Goal: Information Seeking & Learning: Learn about a topic

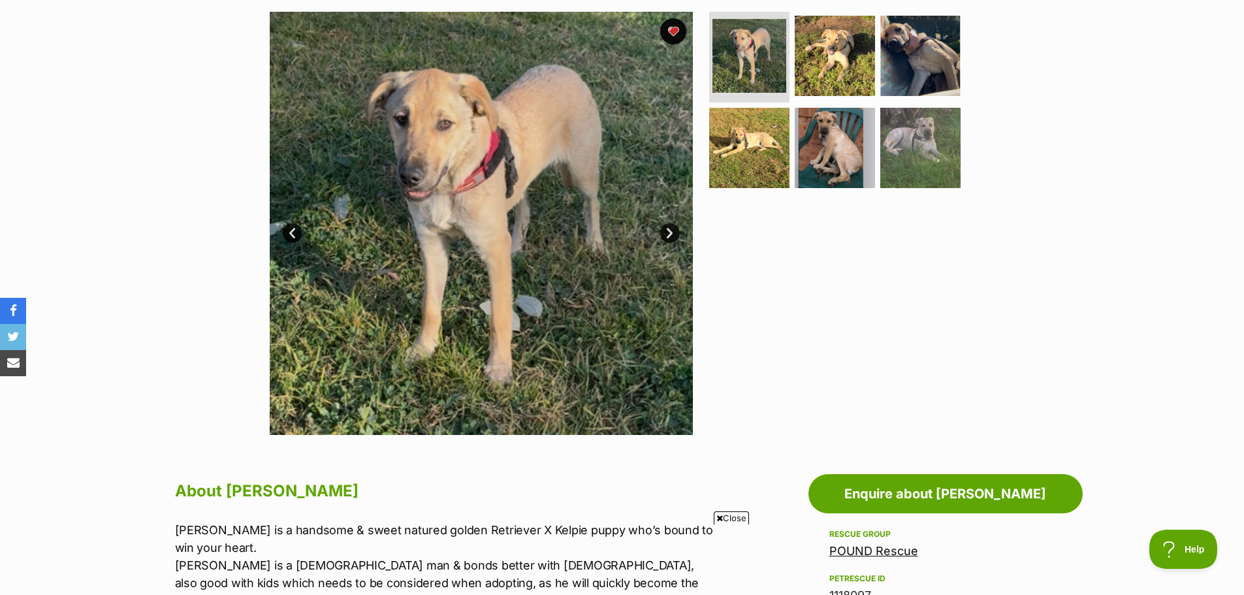
scroll to position [196, 0]
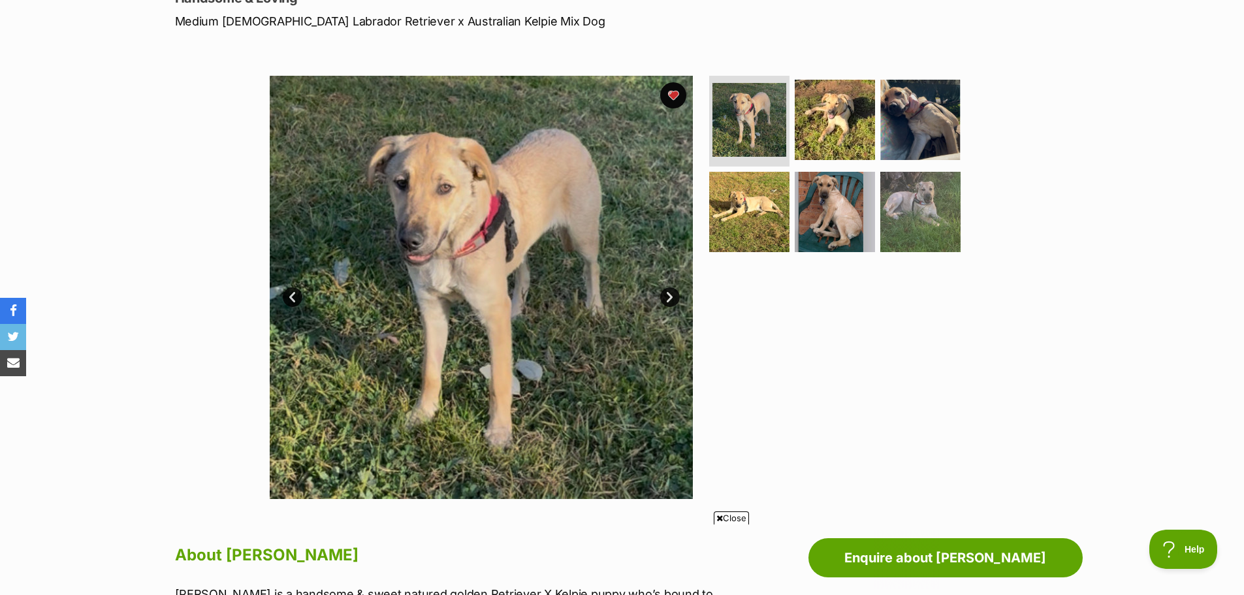
click at [667, 293] on link "Next" at bounding box center [670, 297] width 20 height 20
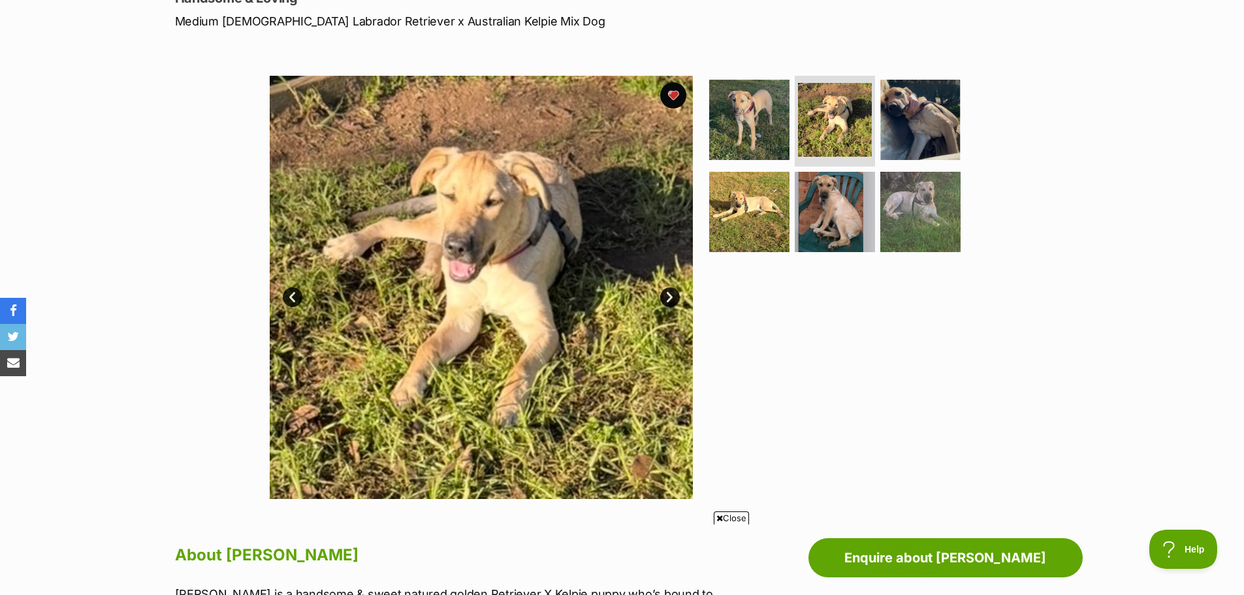
click at [667, 293] on link "Next" at bounding box center [670, 297] width 20 height 20
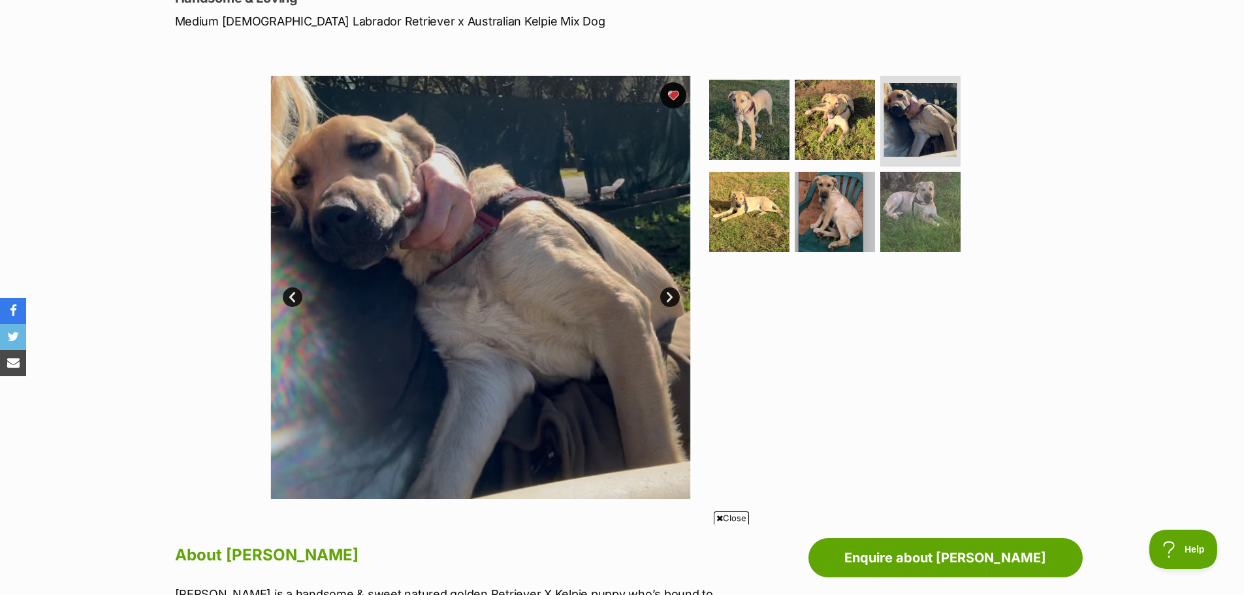
click at [670, 298] on link "Next" at bounding box center [670, 297] width 20 height 20
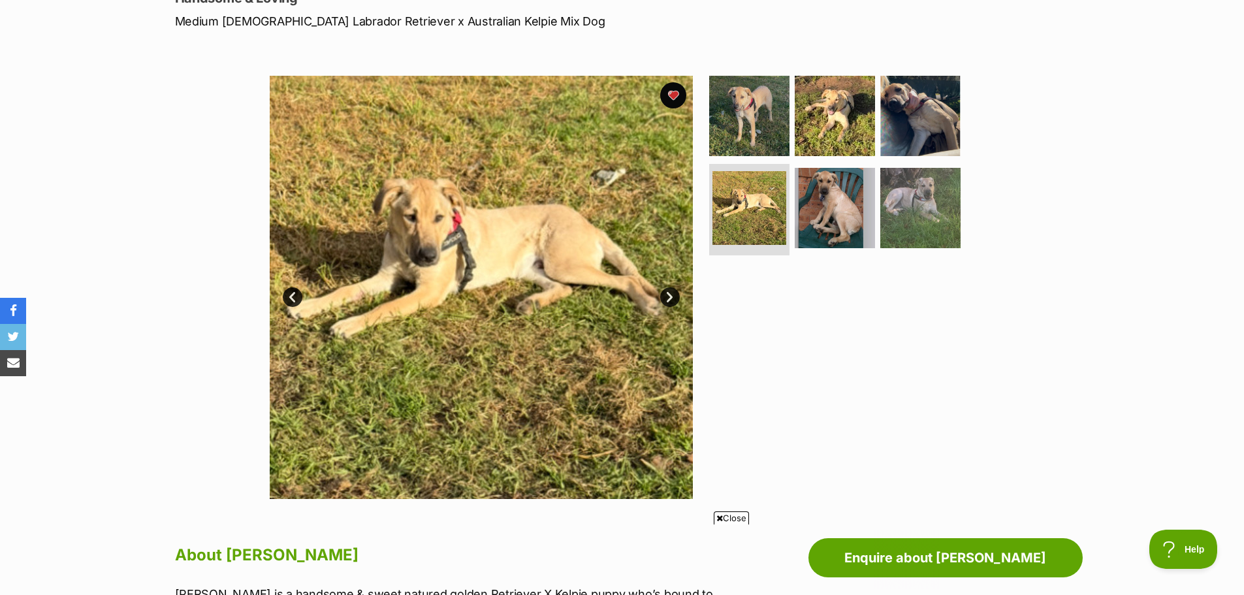
click at [670, 298] on link "Next" at bounding box center [670, 297] width 20 height 20
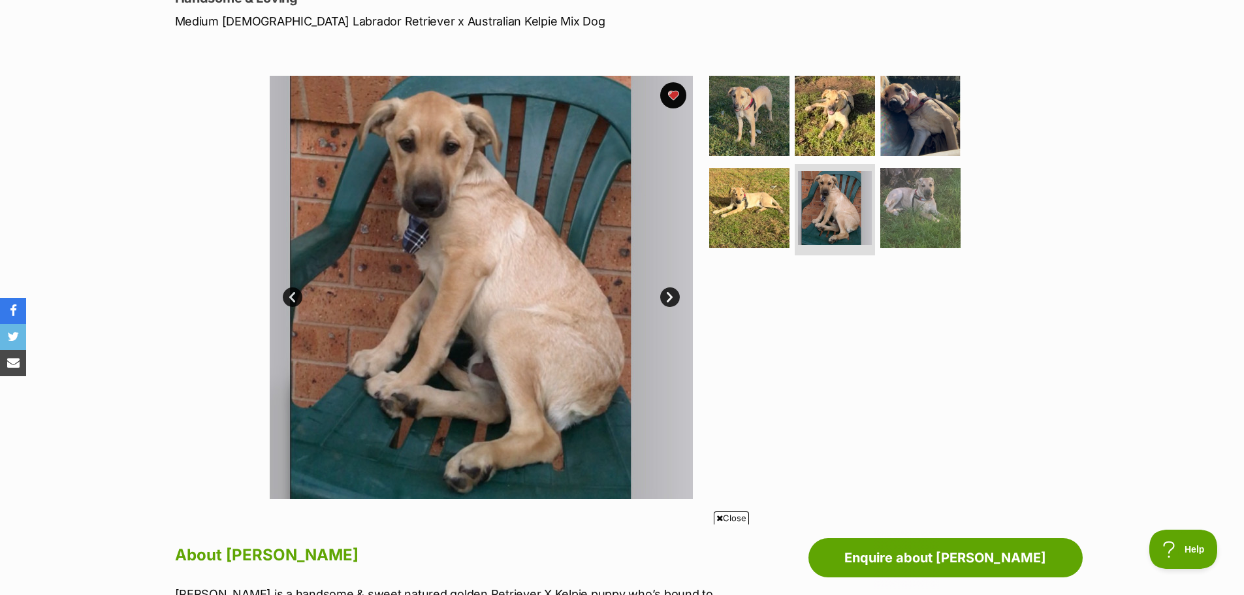
click at [670, 298] on link "Next" at bounding box center [670, 297] width 20 height 20
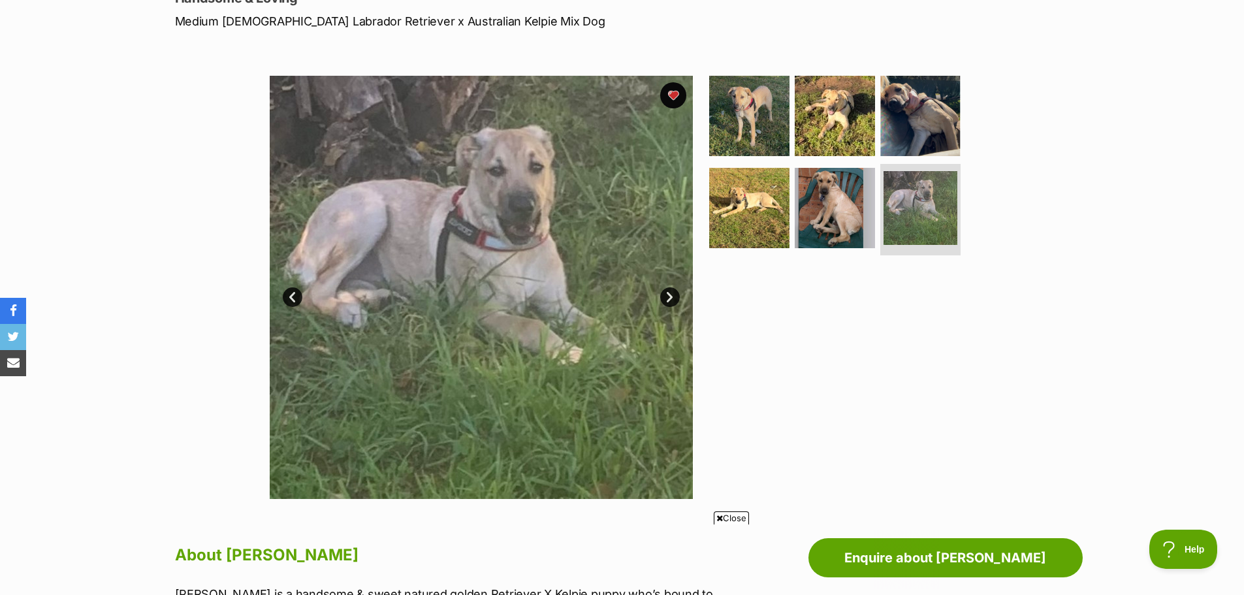
click at [670, 298] on link "Next" at bounding box center [670, 297] width 20 height 20
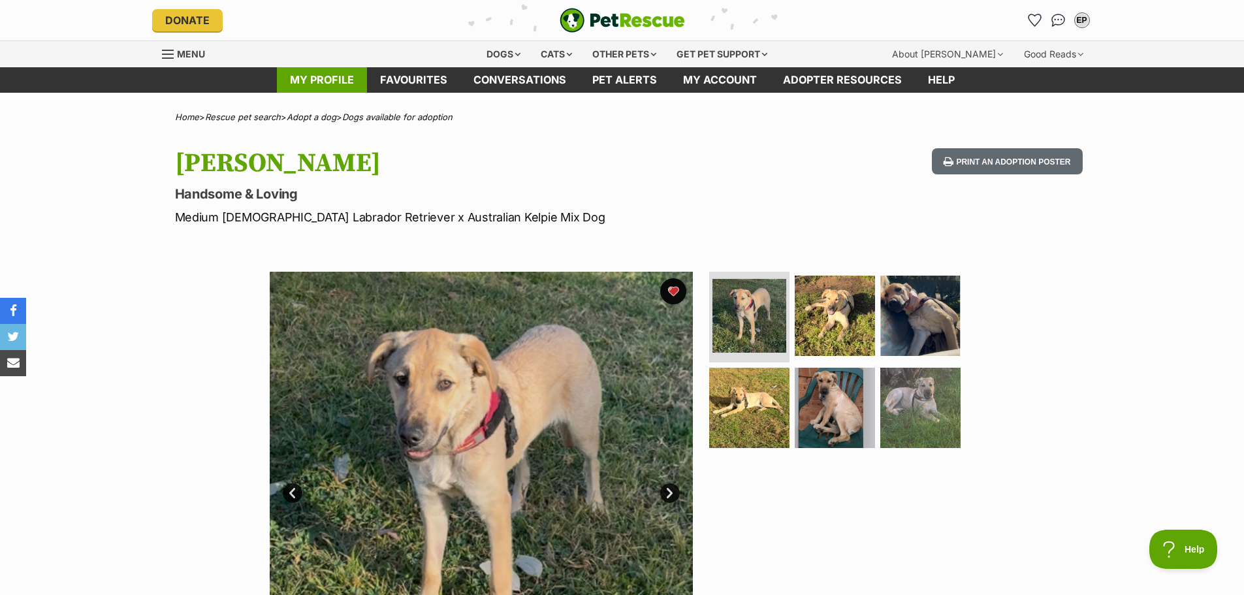
scroll to position [0, 0]
click at [637, 56] on div "Other pets" at bounding box center [624, 54] width 82 height 26
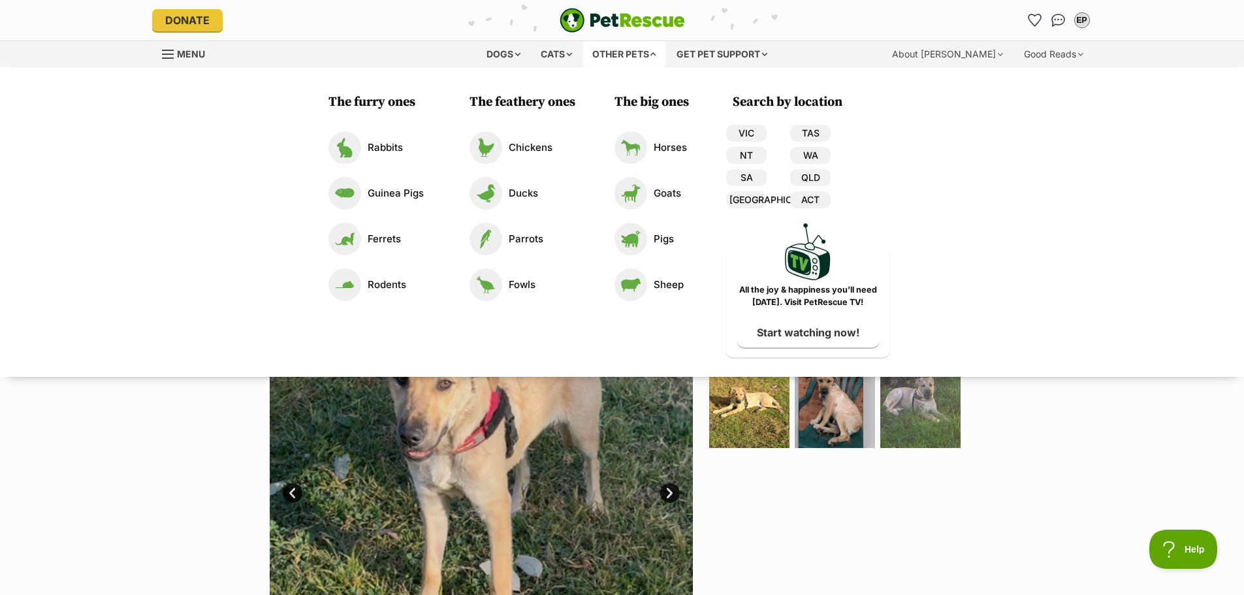
click at [1118, 165] on div "The furry ones Rabbits Guinea Pigs Ferrets Rodents The feathery ones Chickens D…" at bounding box center [622, 222] width 1244 height 310
drag, startPoint x: 988, startPoint y: 456, endPoint x: 1000, endPoint y: 460, distance: 12.4
click at [987, 456] on section "Available 1 of 6 images 1 of 6 images 1 of 6 images 1 of 6 images 1 of 6 images…" at bounding box center [622, 473] width 744 height 443
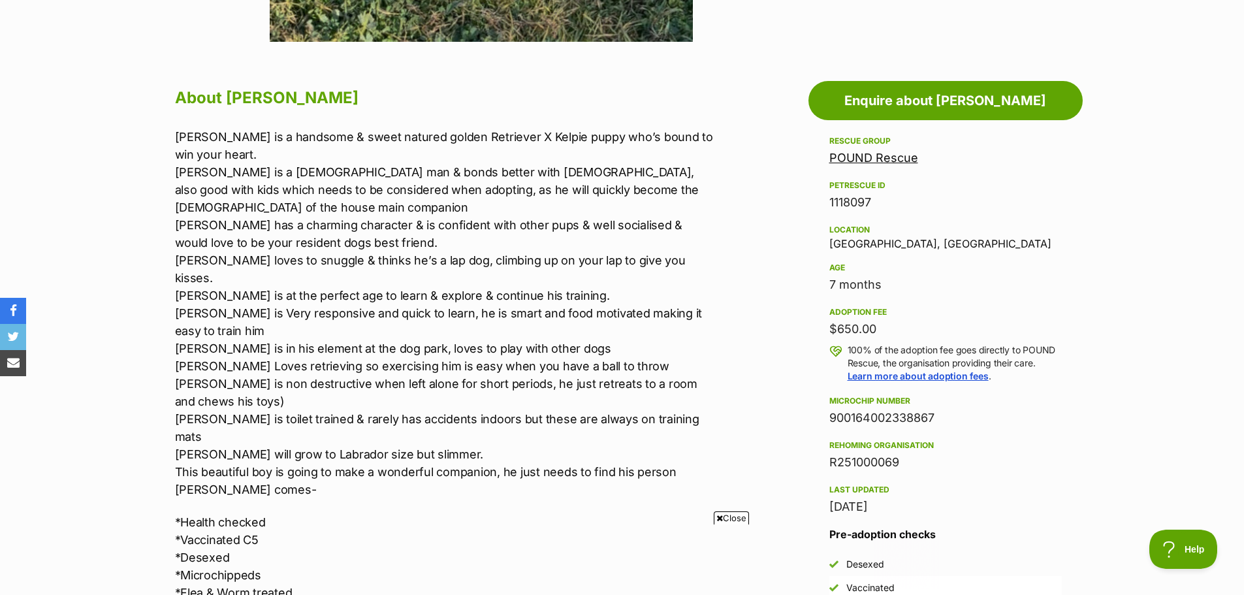
click at [878, 156] on link "POUND Rescue" at bounding box center [873, 158] width 89 height 14
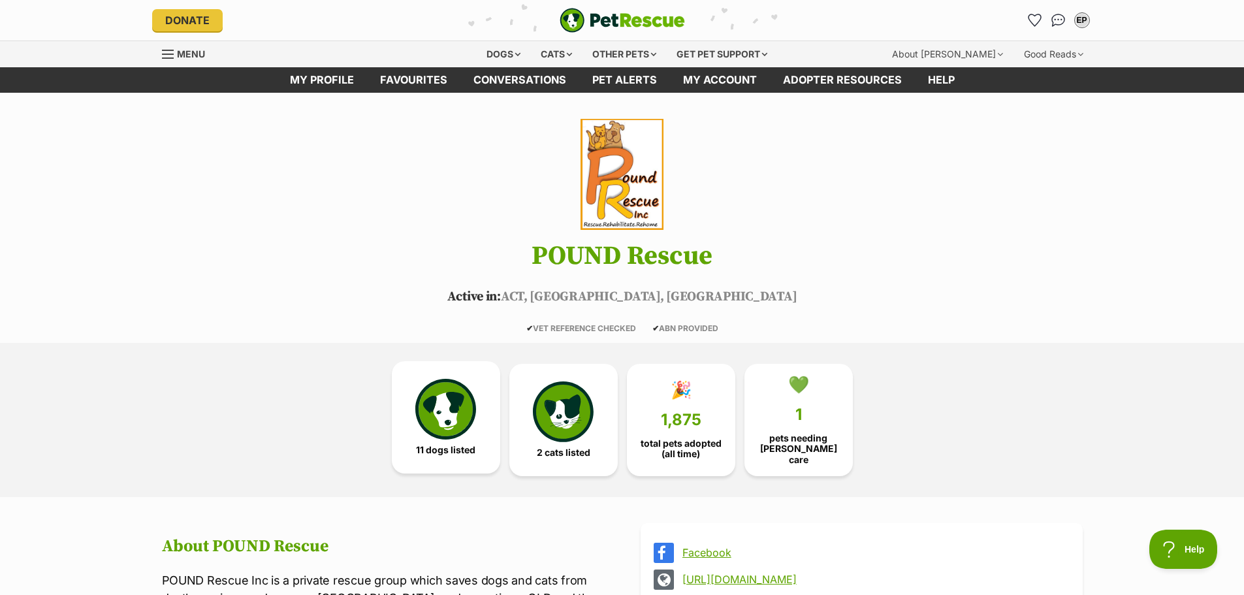
click at [445, 440] on link "11 dogs listed" at bounding box center [446, 417] width 108 height 112
click at [496, 55] on div "Dogs" at bounding box center [503, 54] width 52 height 26
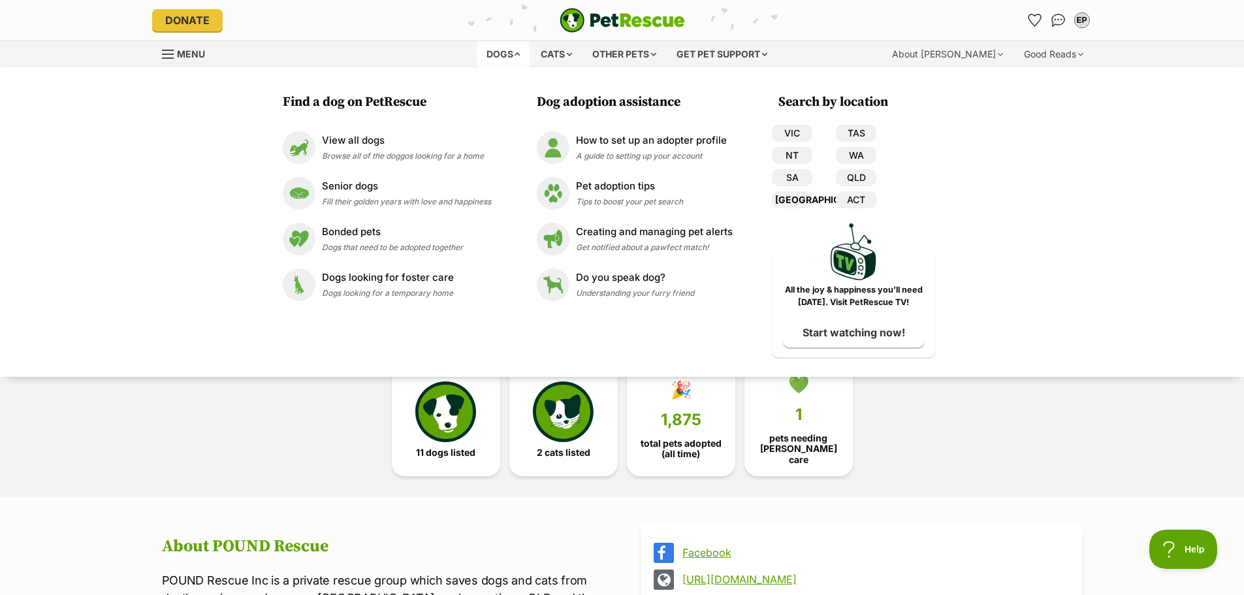
click at [788, 196] on link "[GEOGRAPHIC_DATA]" at bounding box center [792, 199] width 40 height 17
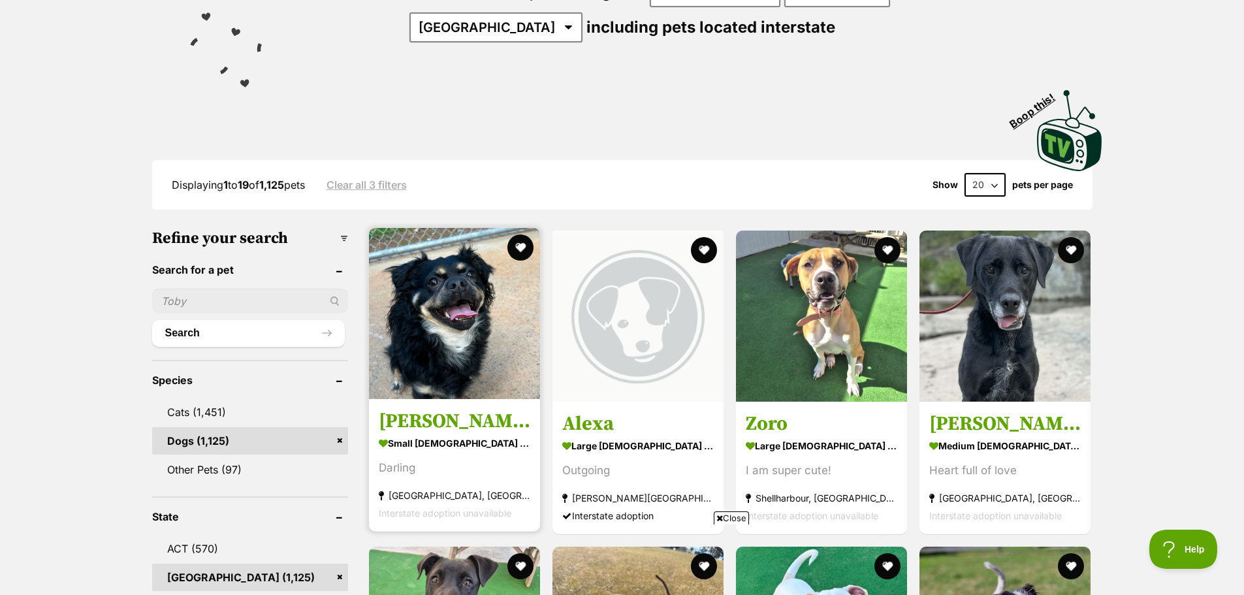
click at [444, 354] on img at bounding box center [454, 313] width 171 height 171
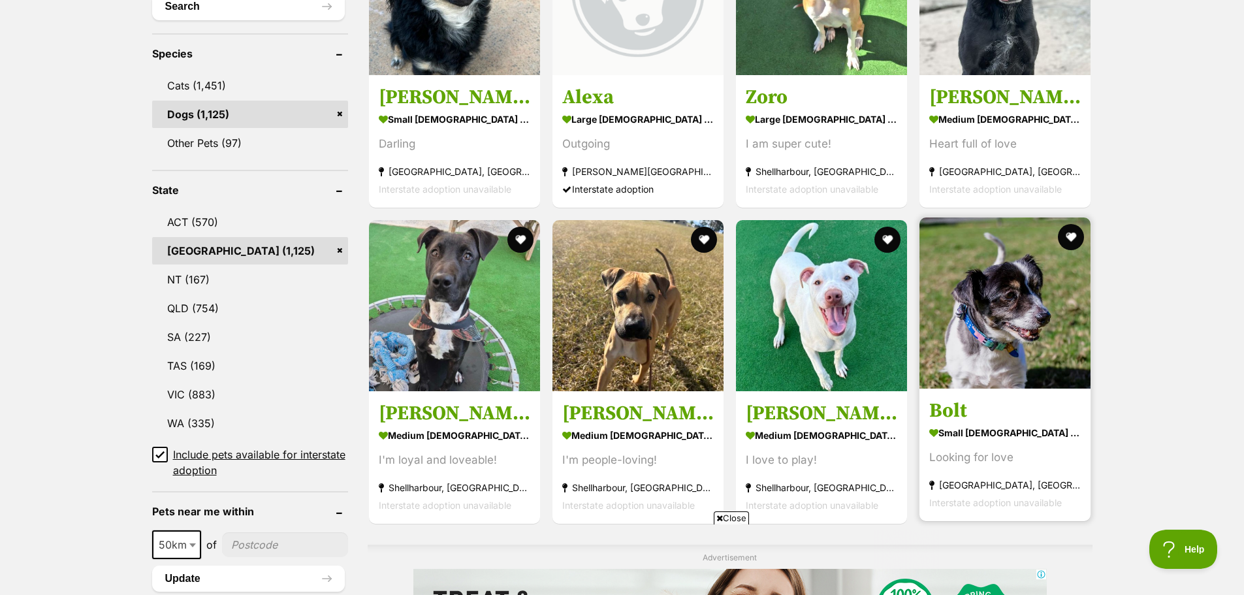
click at [1009, 313] on img at bounding box center [1004, 302] width 171 height 171
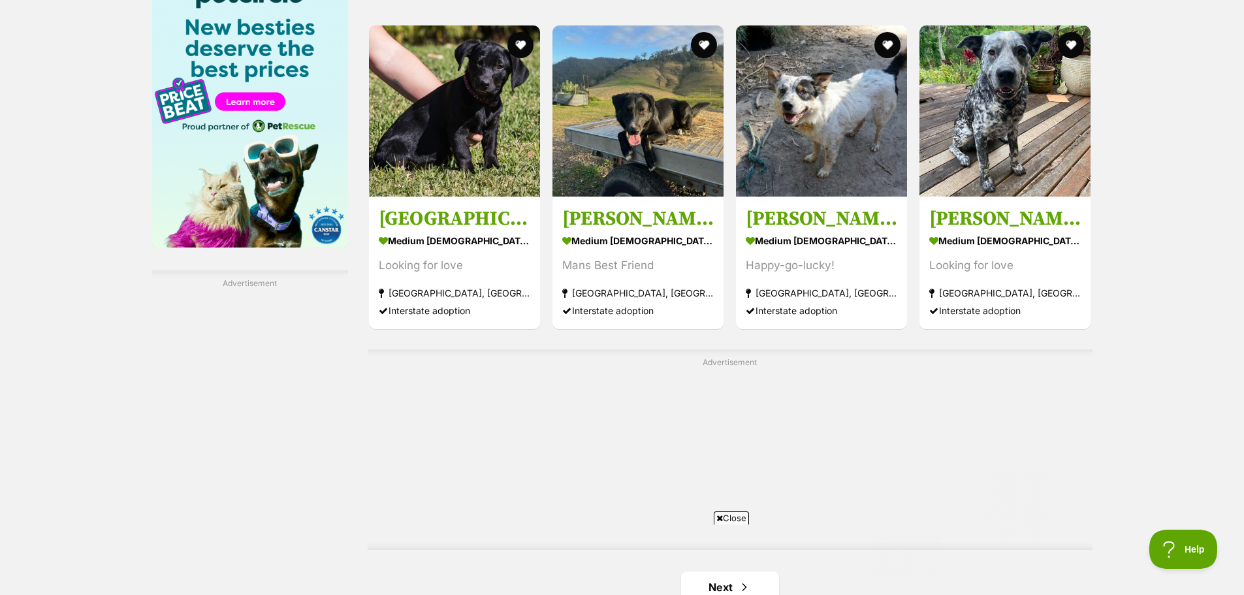
scroll to position [2285, 0]
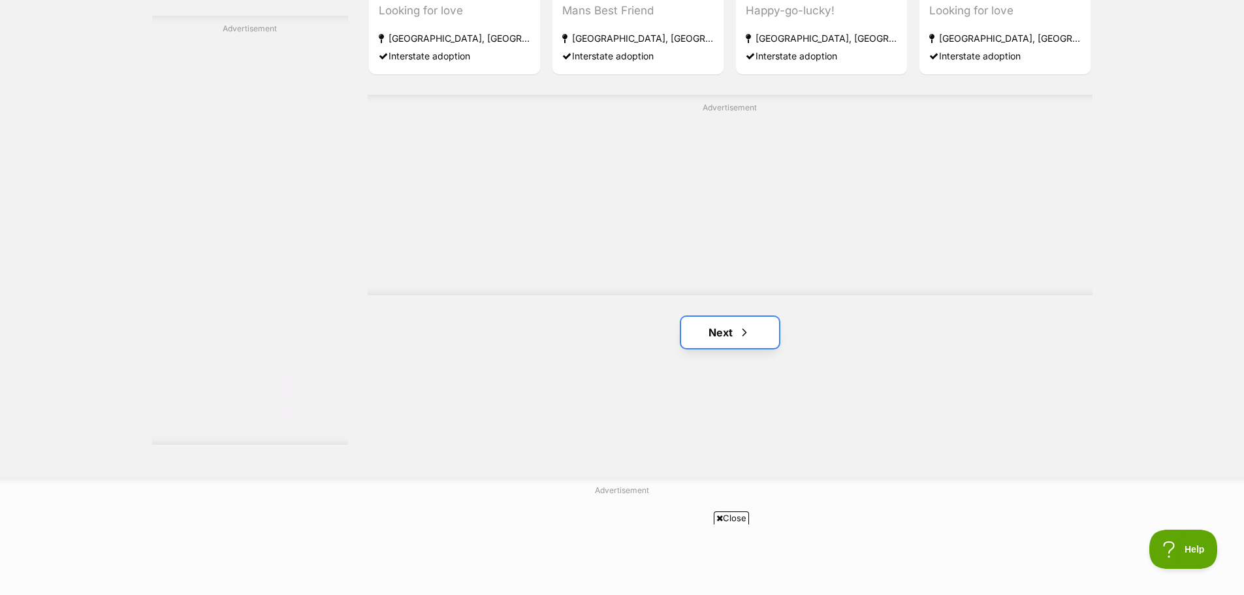
click at [742, 328] on span "Next page" at bounding box center [744, 333] width 13 height 16
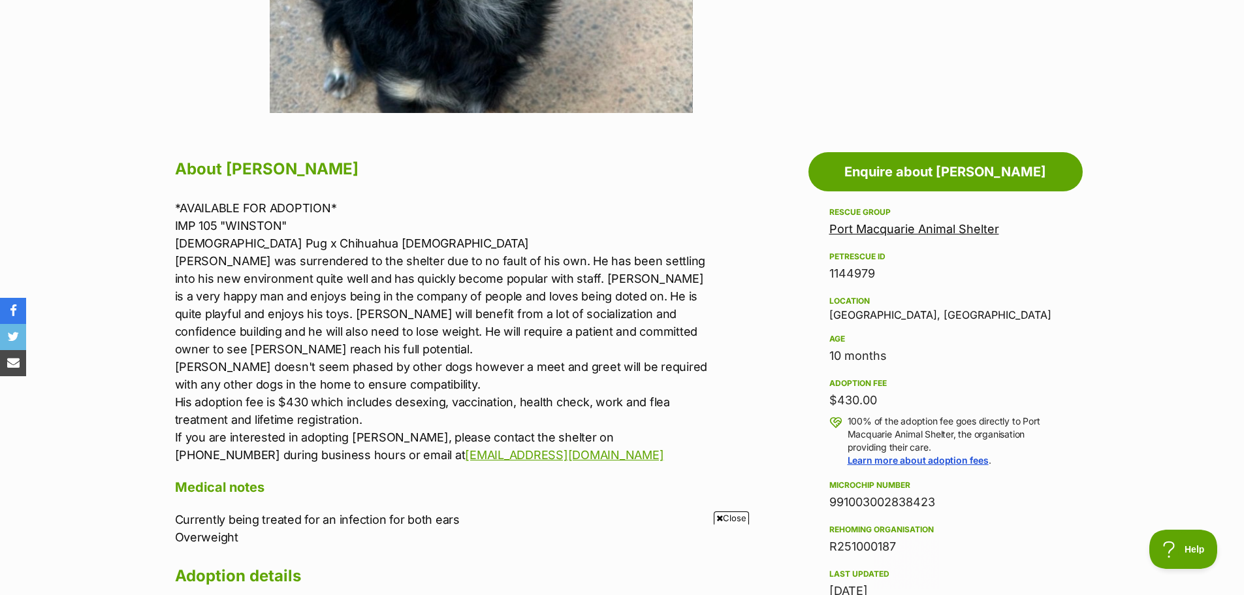
scroll to position [196, 0]
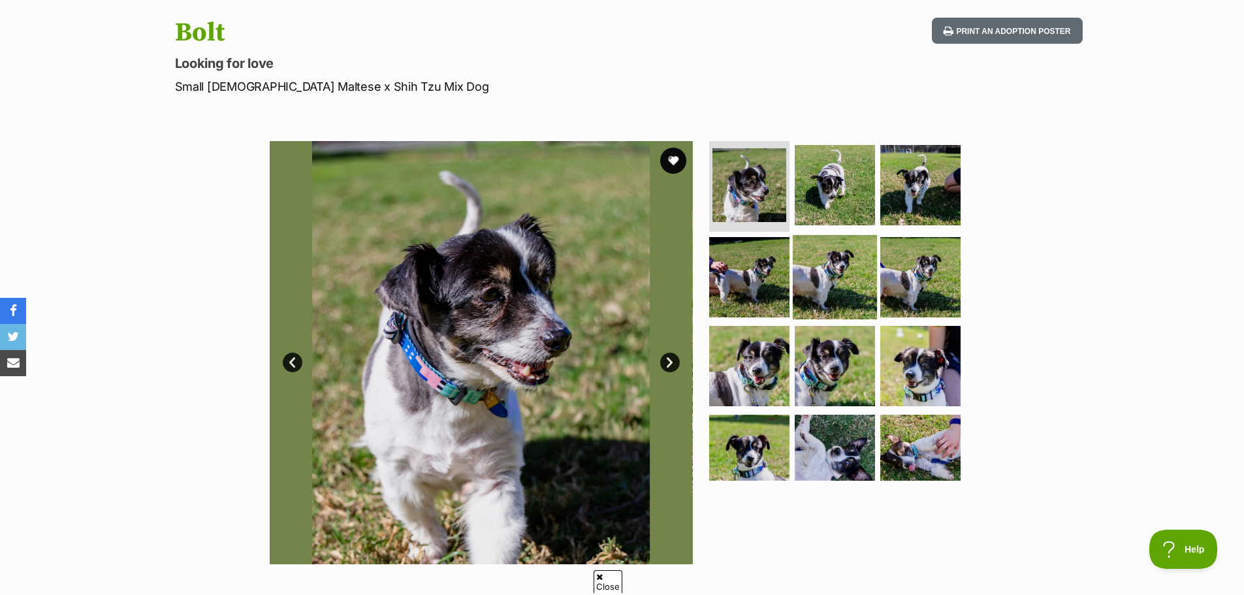
click at [836, 282] on img at bounding box center [835, 277] width 84 height 84
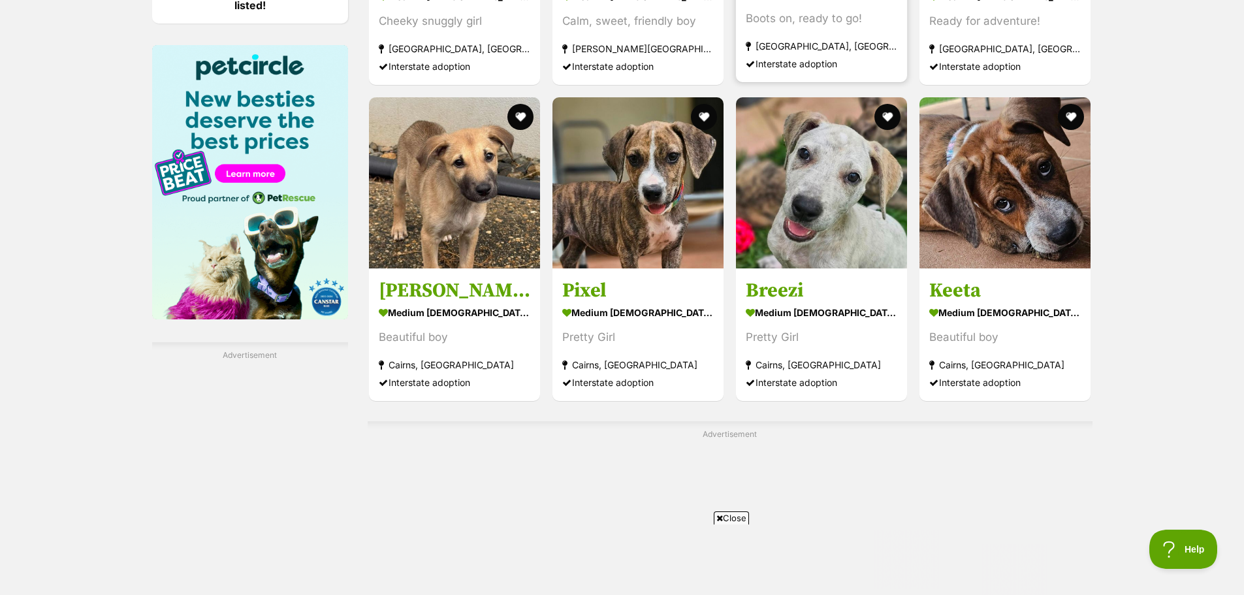
scroll to position [2285, 0]
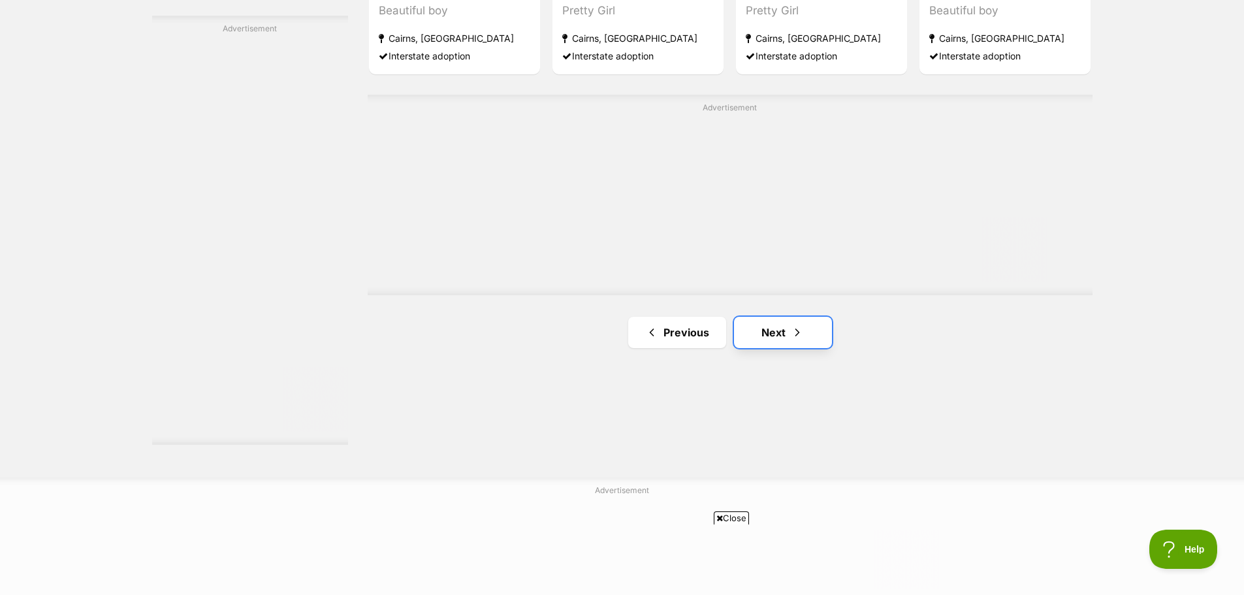
click at [778, 330] on link "Next" at bounding box center [783, 332] width 98 height 31
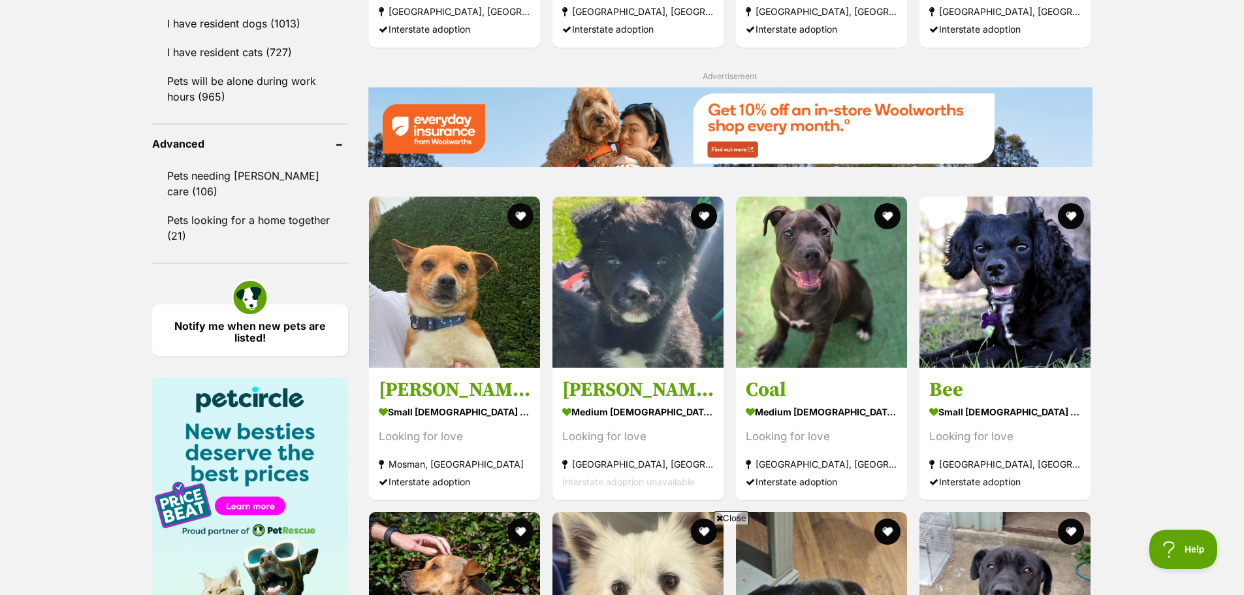
scroll to position [1632, 0]
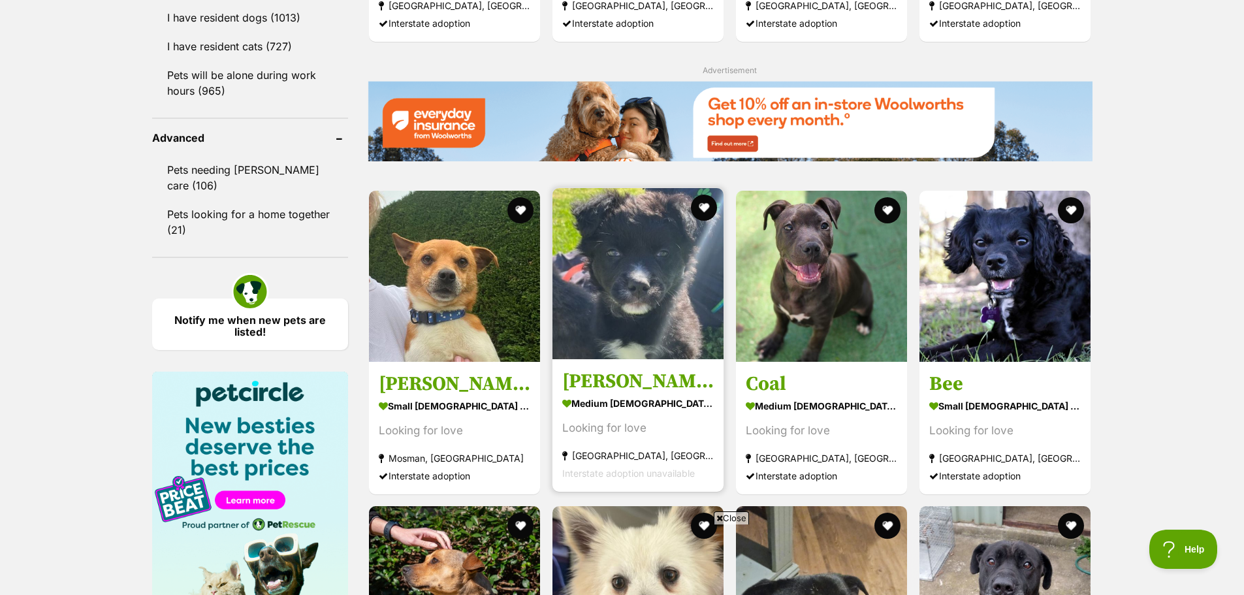
click at [650, 270] on img at bounding box center [637, 273] width 171 height 171
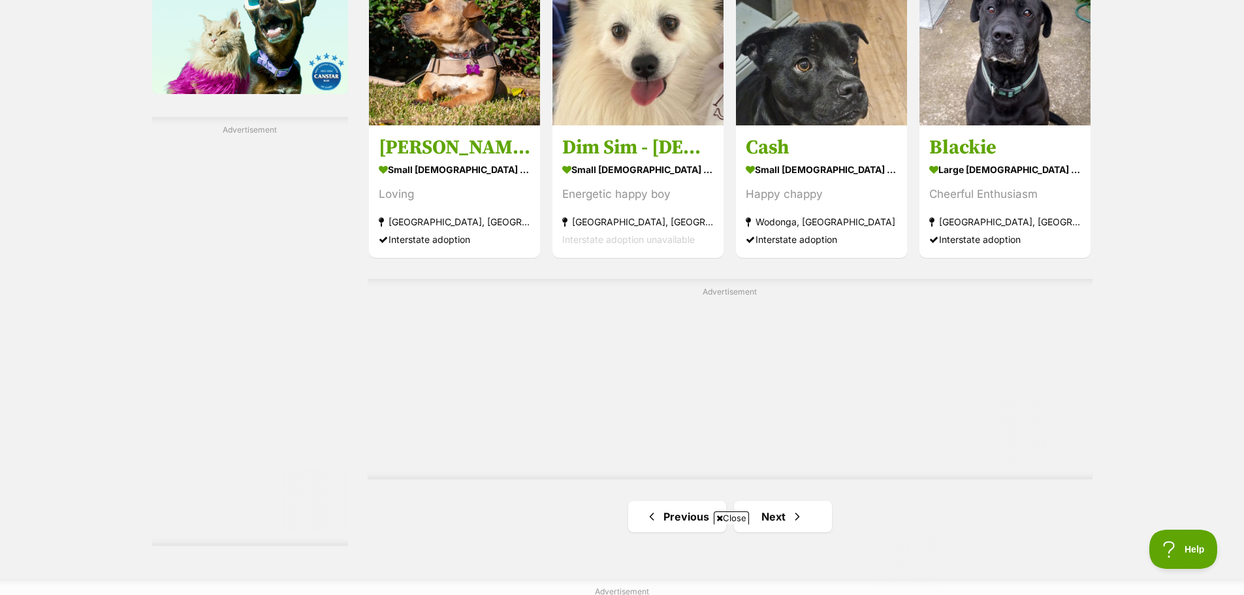
scroll to position [2416, 0]
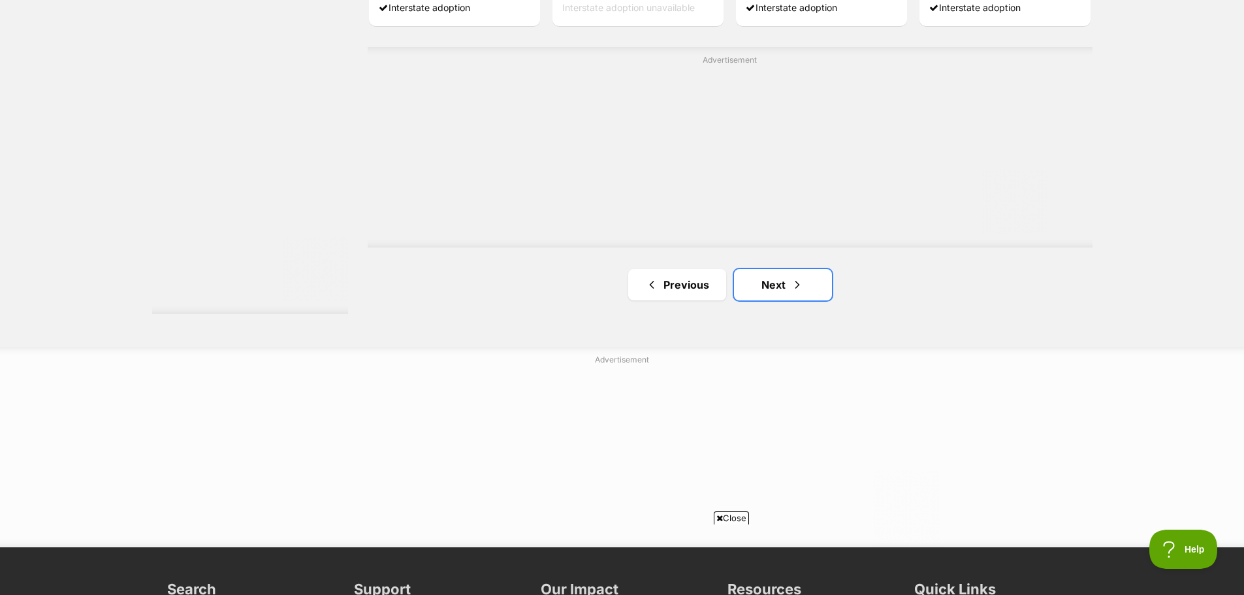
drag, startPoint x: 791, startPoint y: 282, endPoint x: 1017, endPoint y: 278, distance: 226.0
click at [791, 282] on span "Next page" at bounding box center [797, 285] width 13 height 16
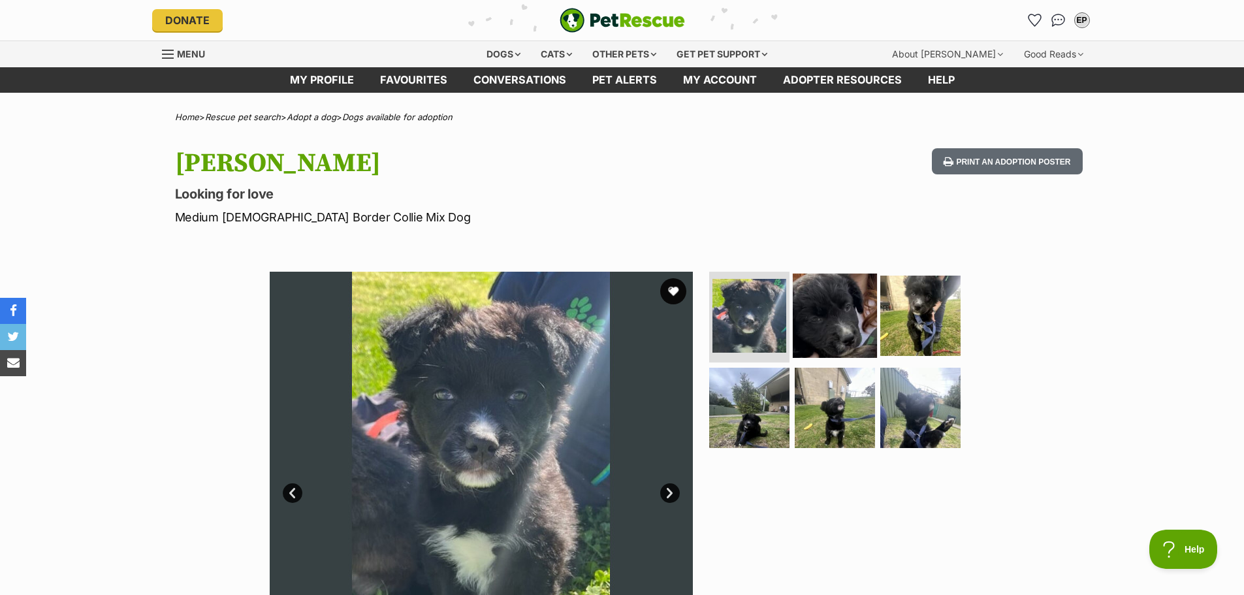
click at [844, 315] on img at bounding box center [835, 315] width 84 height 84
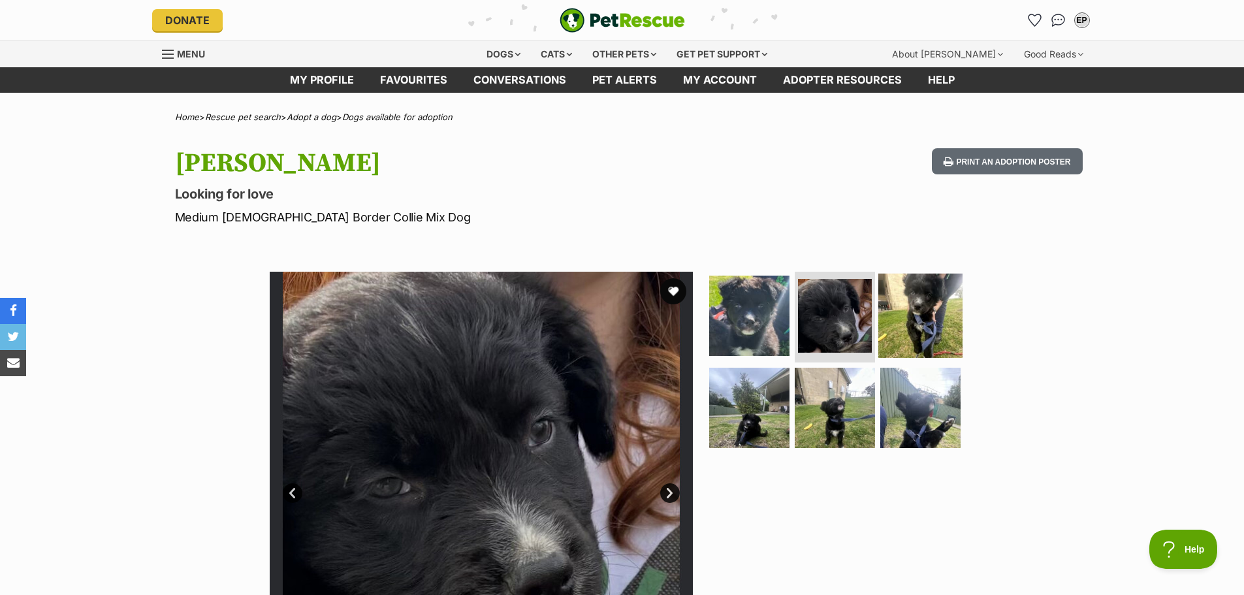
click at [892, 313] on img at bounding box center [920, 315] width 84 height 84
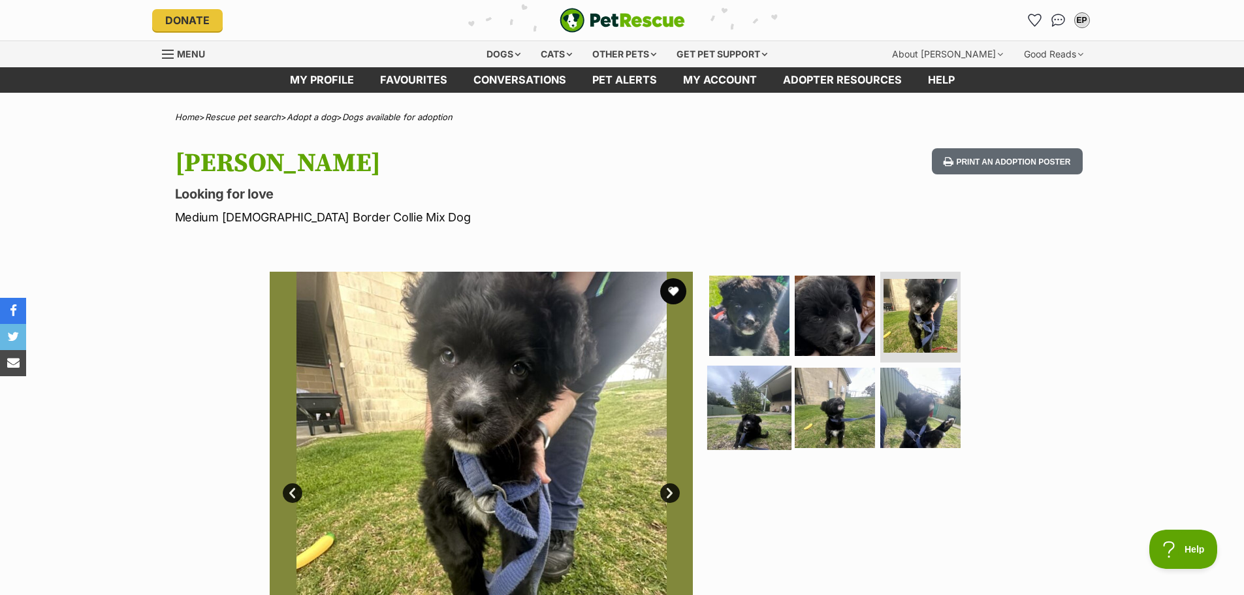
click at [767, 405] on img at bounding box center [749, 408] width 84 height 84
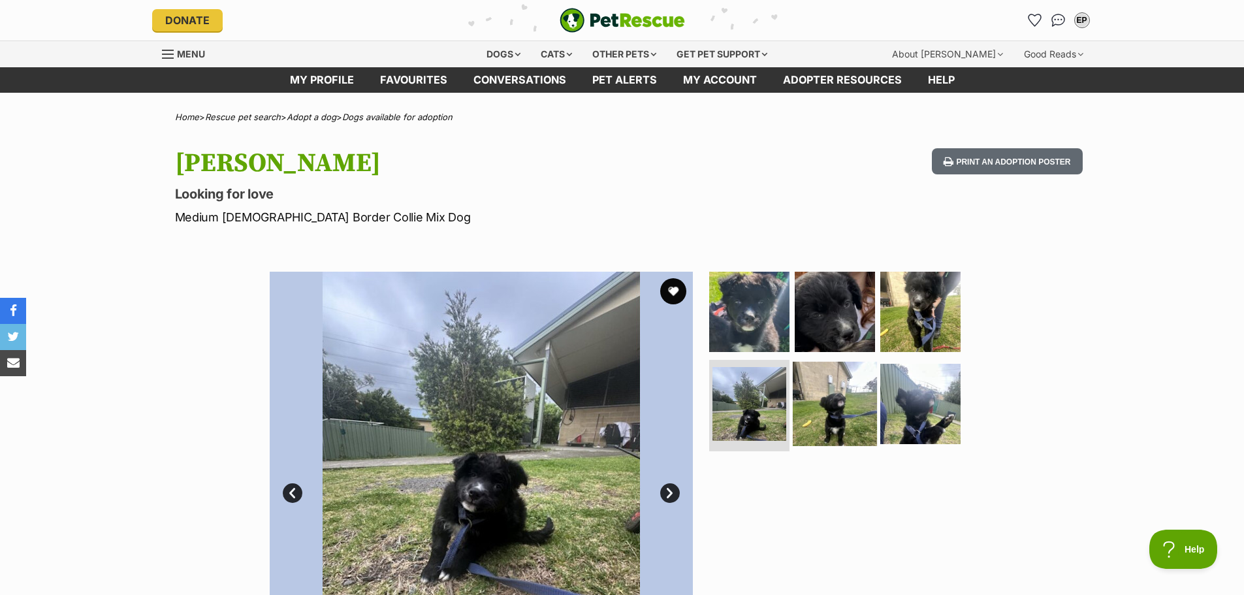
click at [848, 409] on img at bounding box center [835, 404] width 84 height 84
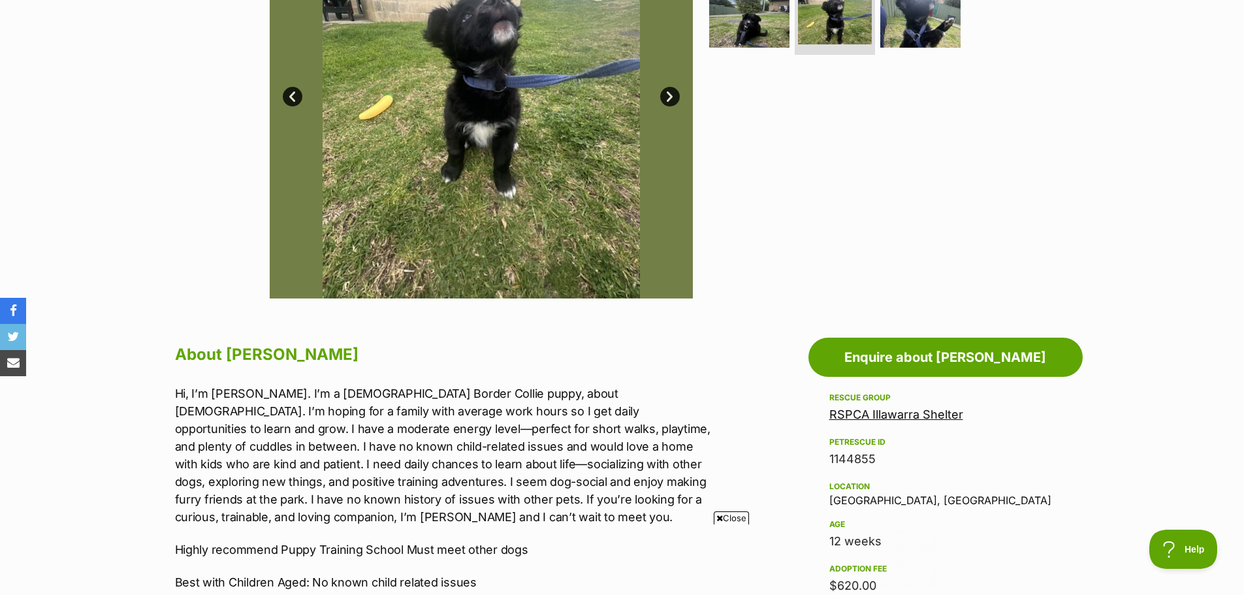
scroll to position [261, 0]
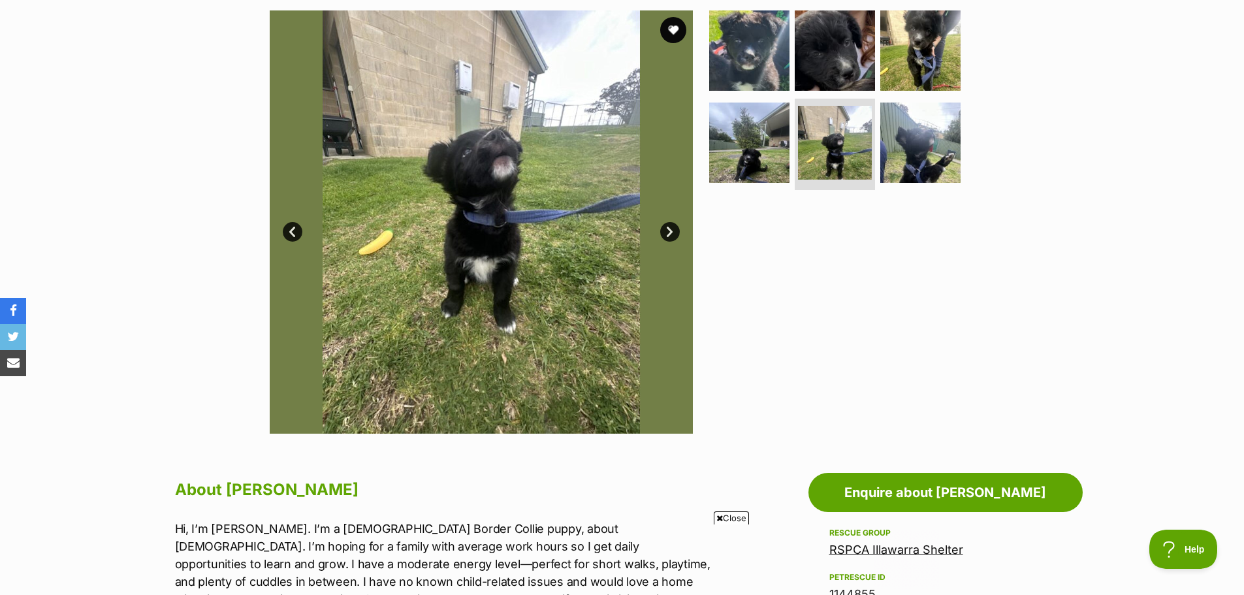
click at [669, 234] on link "Next" at bounding box center [670, 232] width 20 height 20
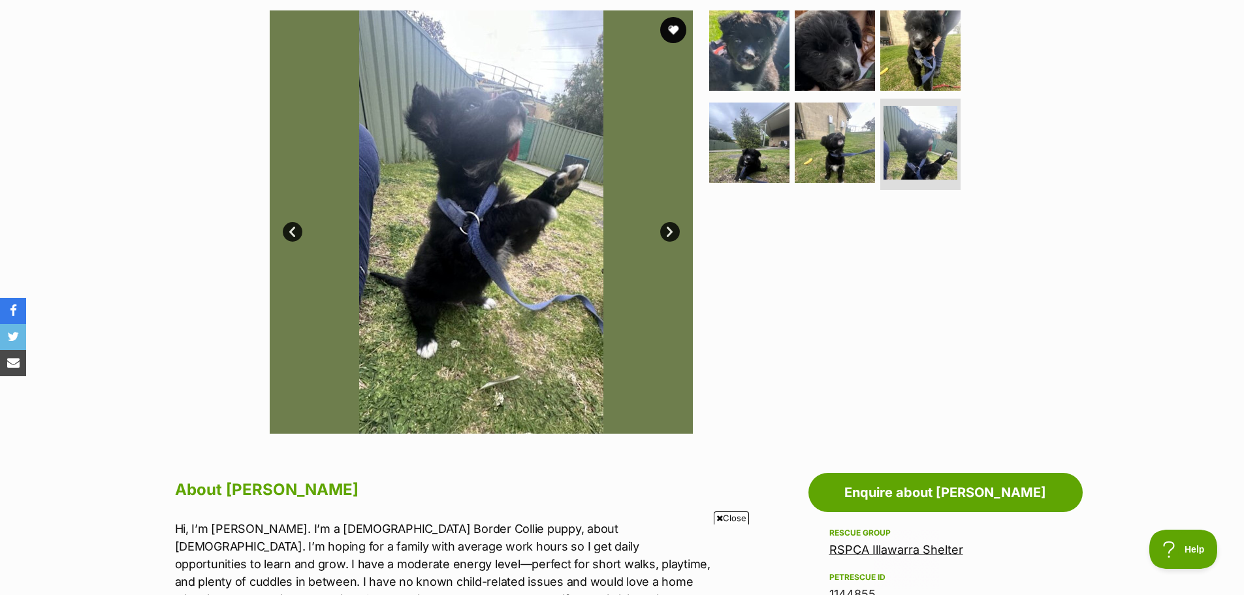
click at [289, 235] on link "Prev" at bounding box center [293, 232] width 20 height 20
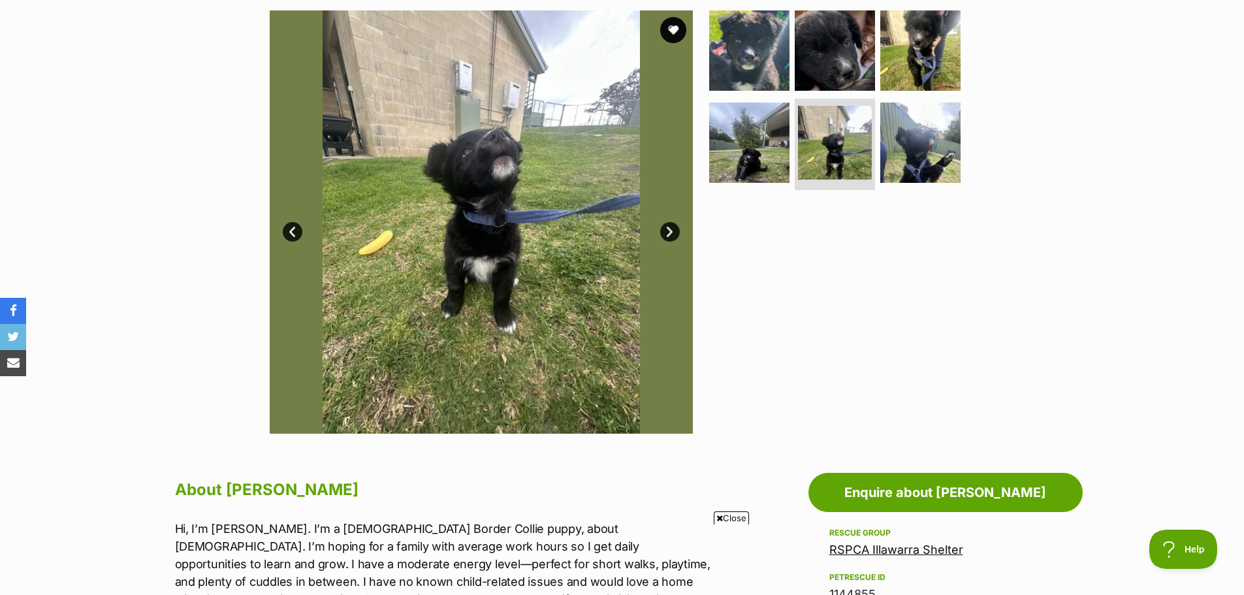
click at [289, 235] on link "Prev" at bounding box center [293, 232] width 20 height 20
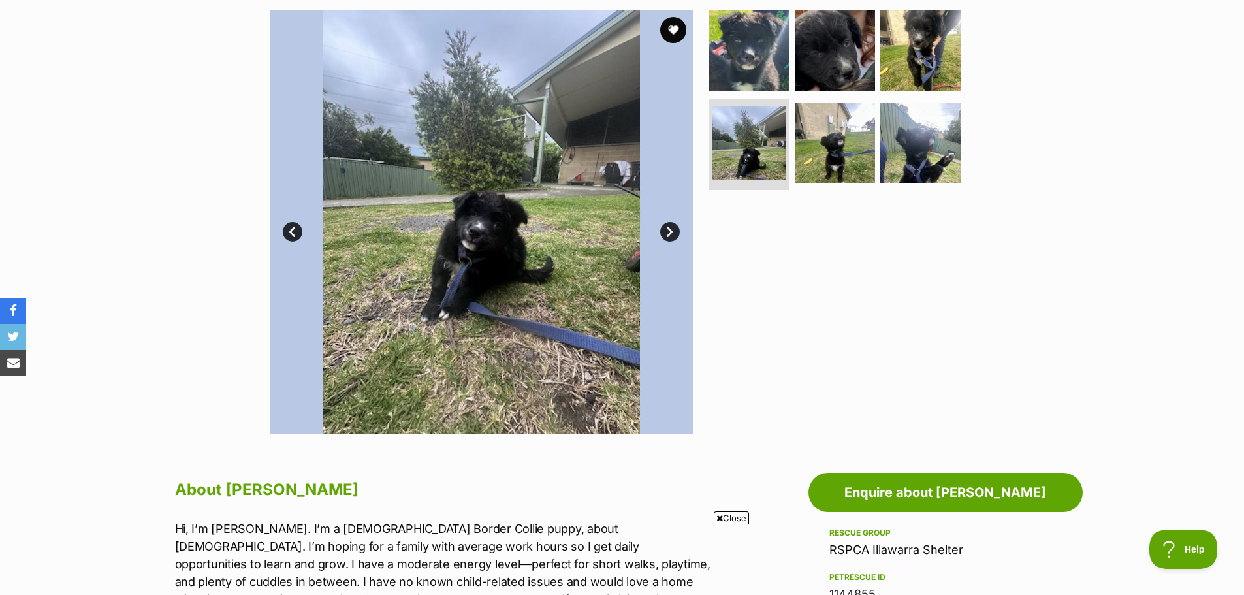
click at [289, 235] on link "Prev" at bounding box center [293, 232] width 20 height 20
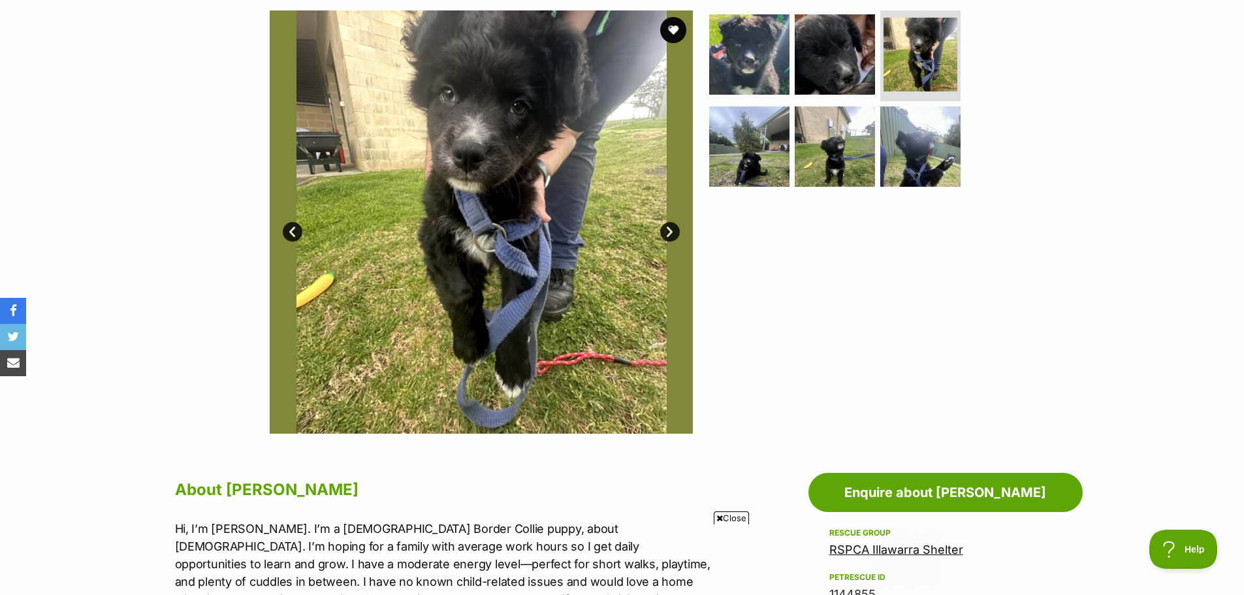
scroll to position [0, 0]
click at [289, 235] on link "Prev" at bounding box center [293, 232] width 20 height 20
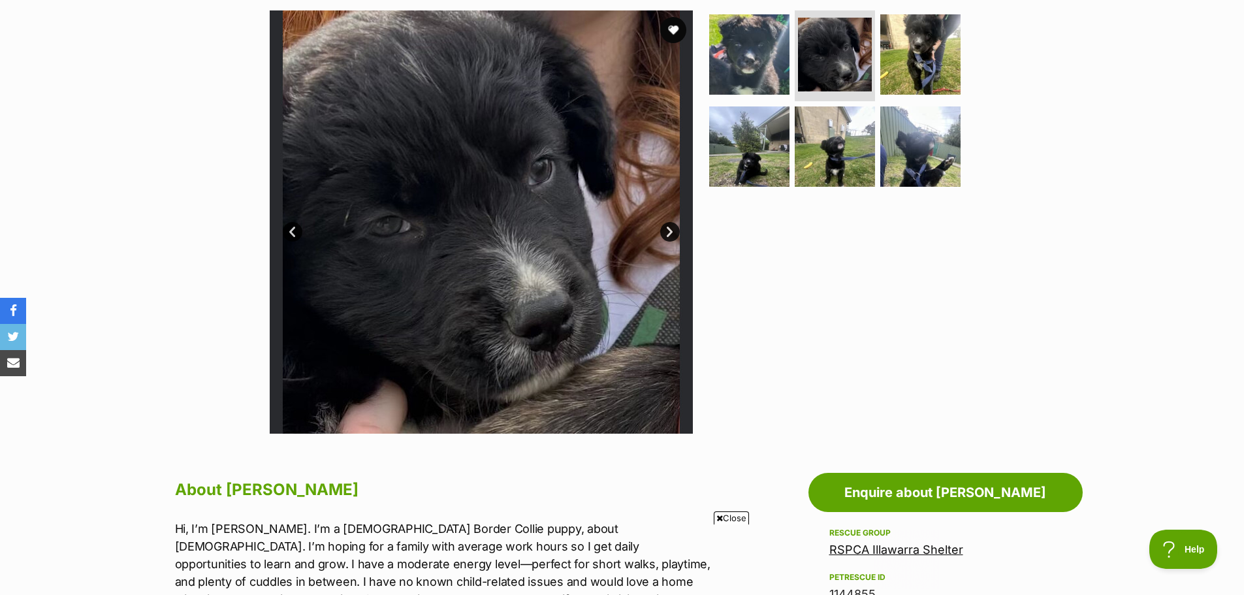
click at [289, 235] on link "Prev" at bounding box center [293, 232] width 20 height 20
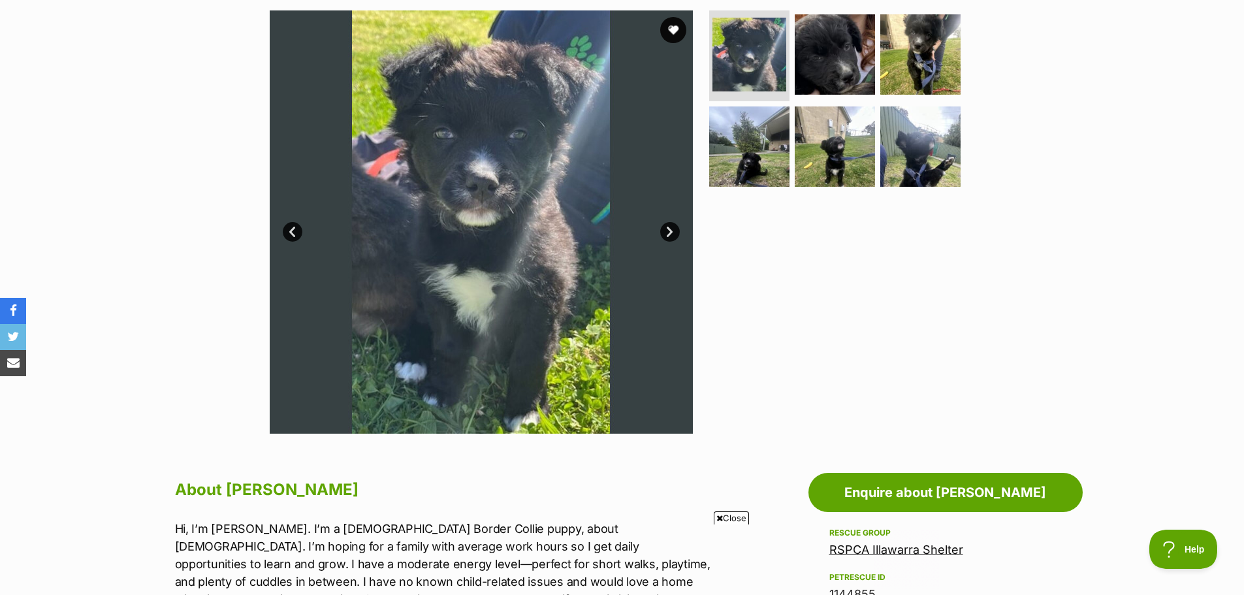
click at [289, 235] on link "Prev" at bounding box center [293, 232] width 20 height 20
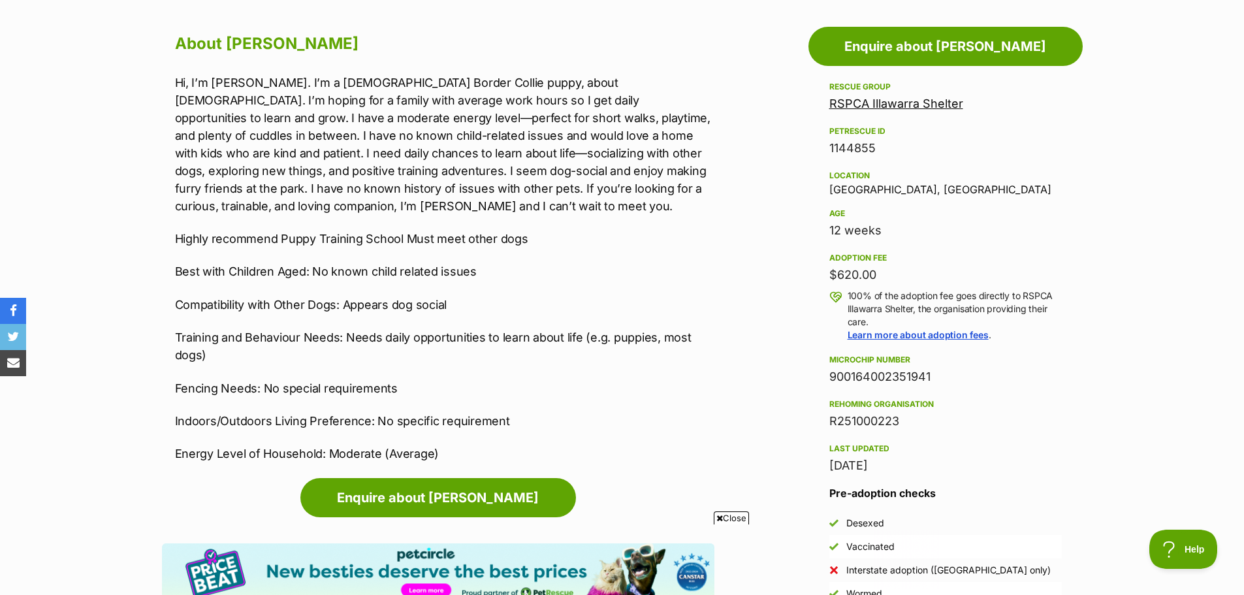
scroll to position [718, 0]
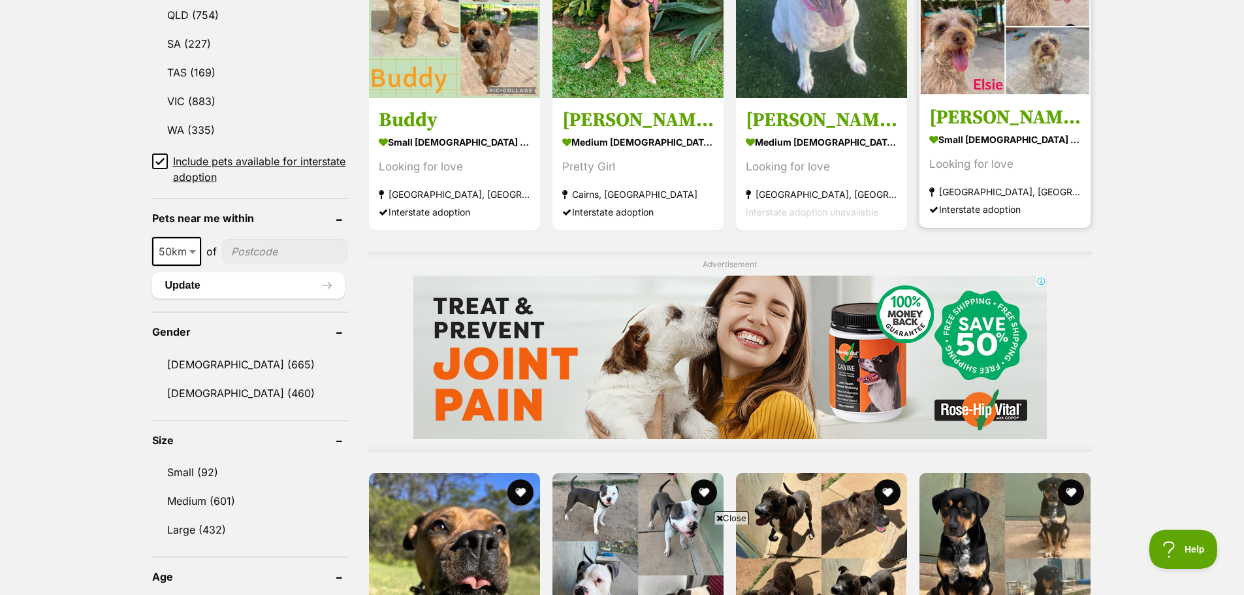
scroll to position [653, 0]
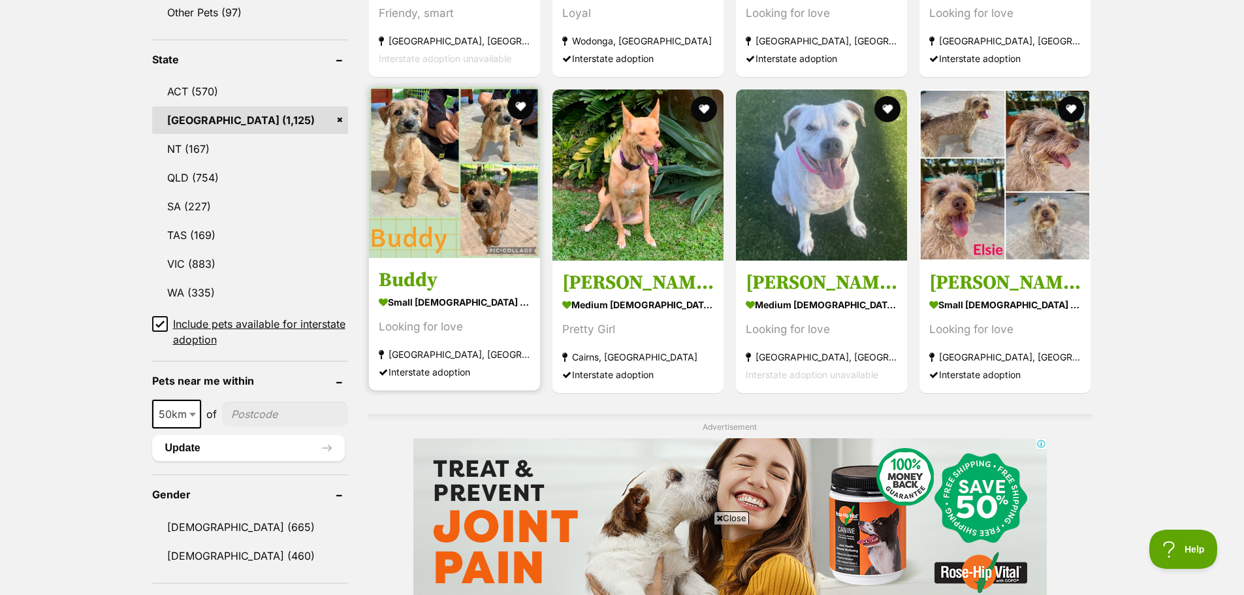
click at [449, 153] on img at bounding box center [454, 172] width 171 height 171
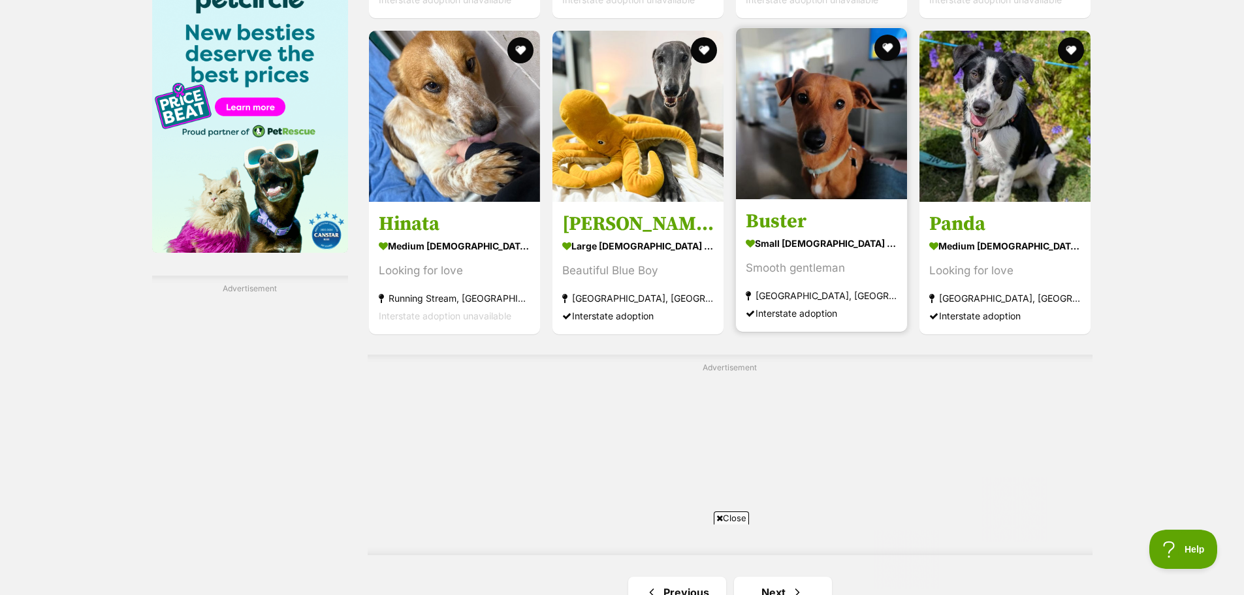
scroll to position [2155, 0]
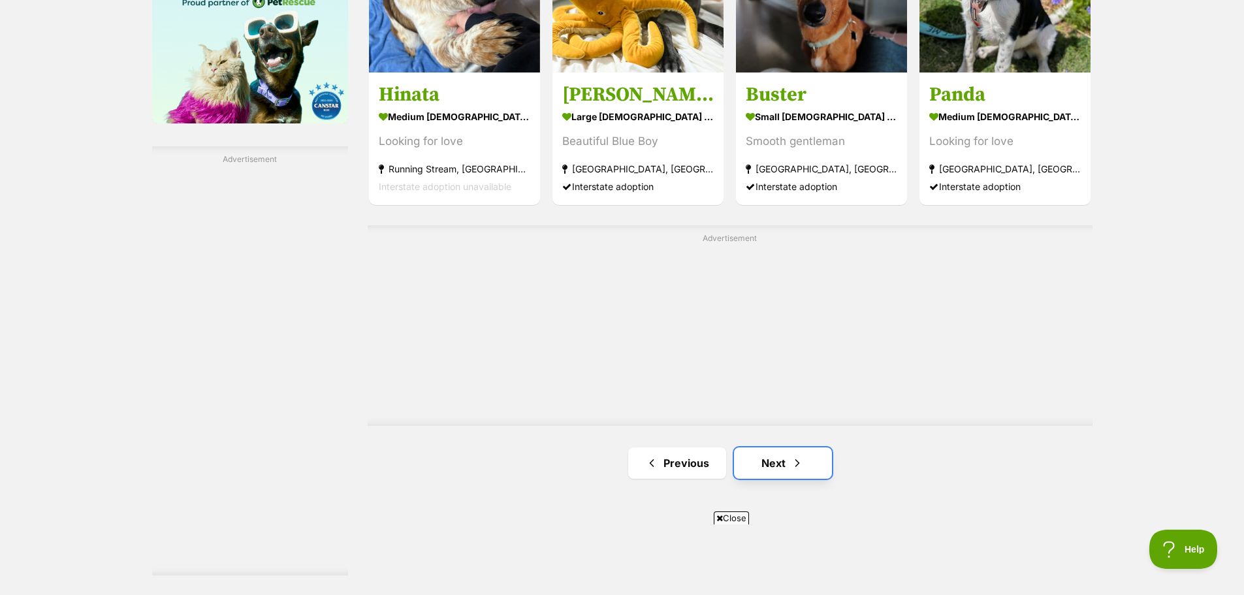
click at [774, 458] on link "Next" at bounding box center [783, 462] width 98 height 31
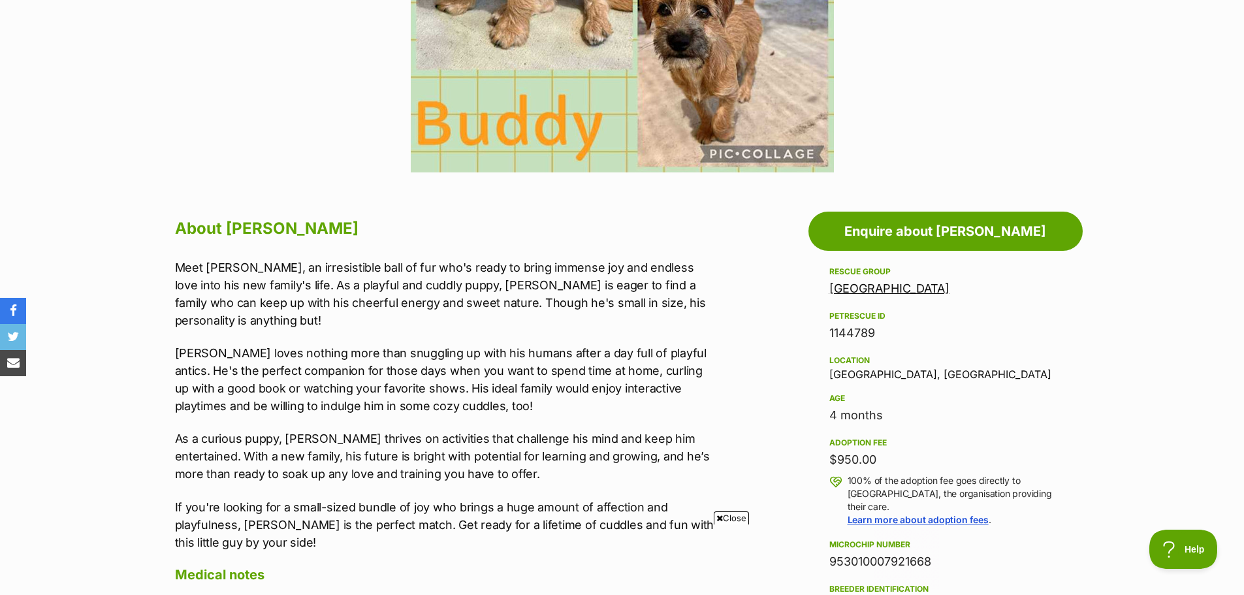
scroll to position [196, 0]
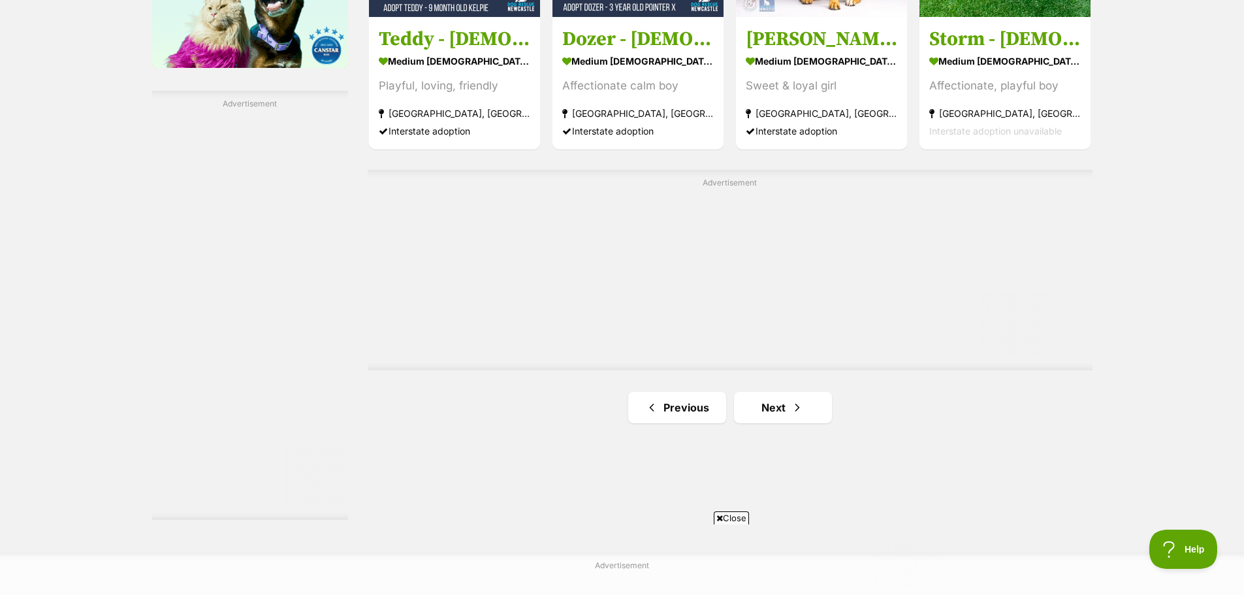
scroll to position [2285, 0]
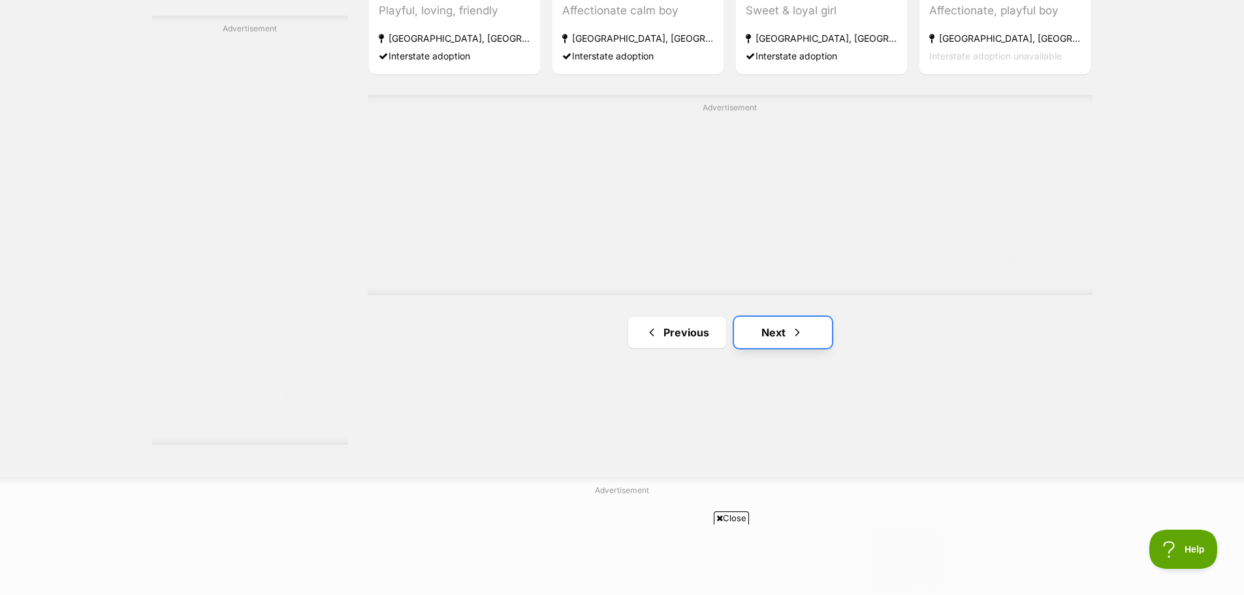
click at [799, 336] on span "Next page" at bounding box center [797, 333] width 13 height 16
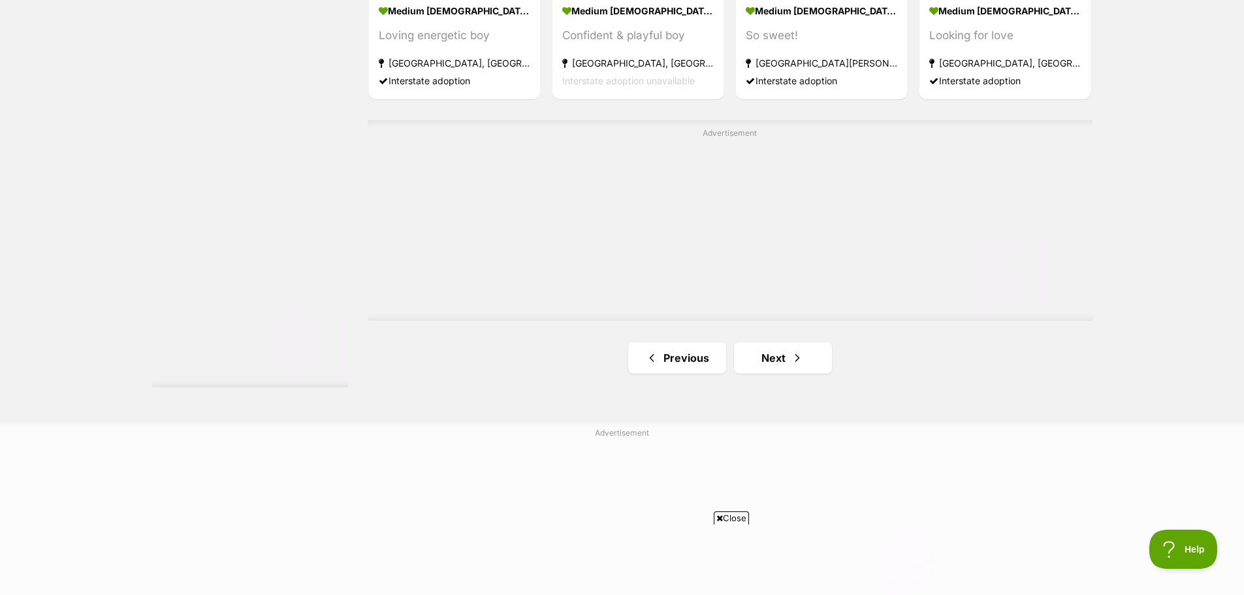
scroll to position [2351, 0]
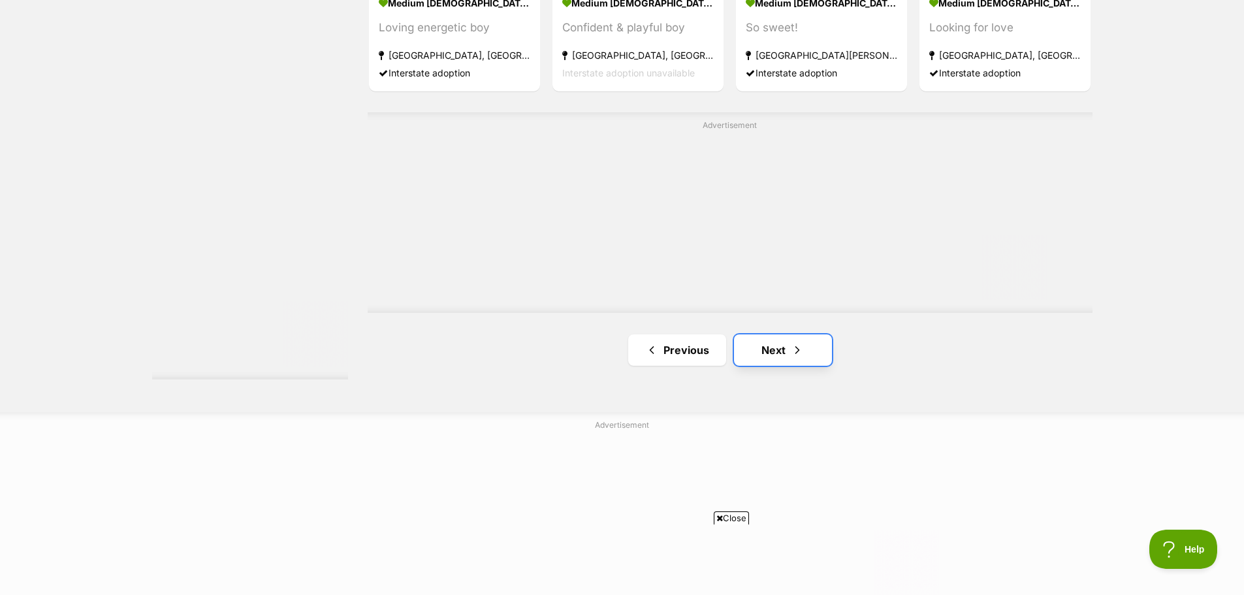
click at [797, 342] on span "Next page" at bounding box center [797, 350] width 13 height 16
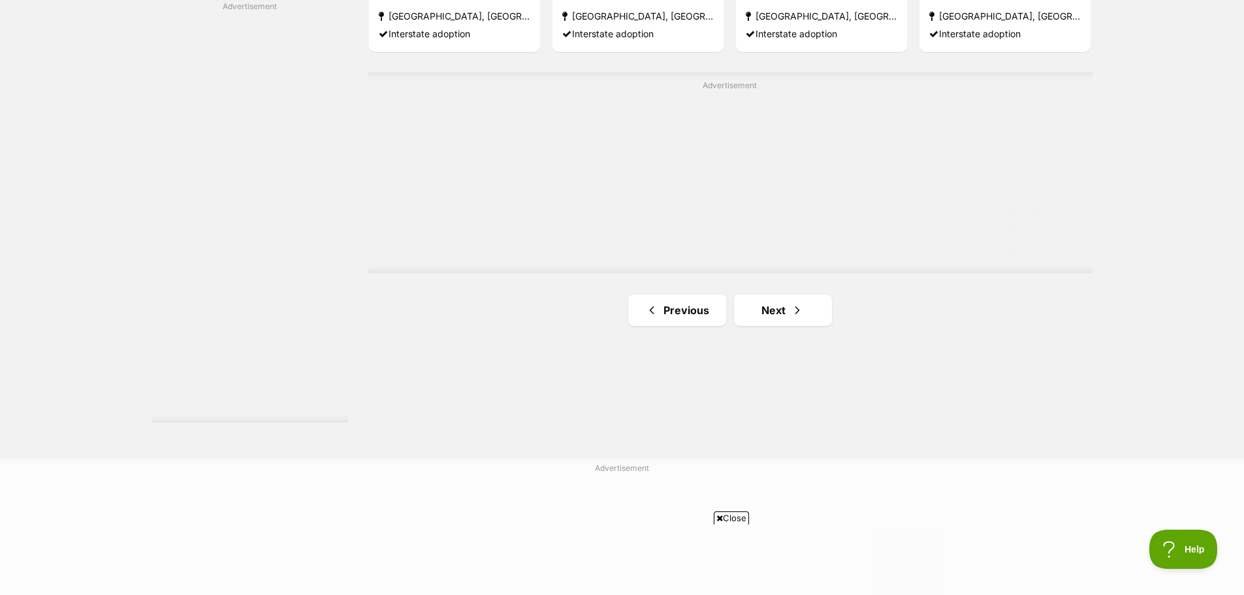
scroll to position [2351, 0]
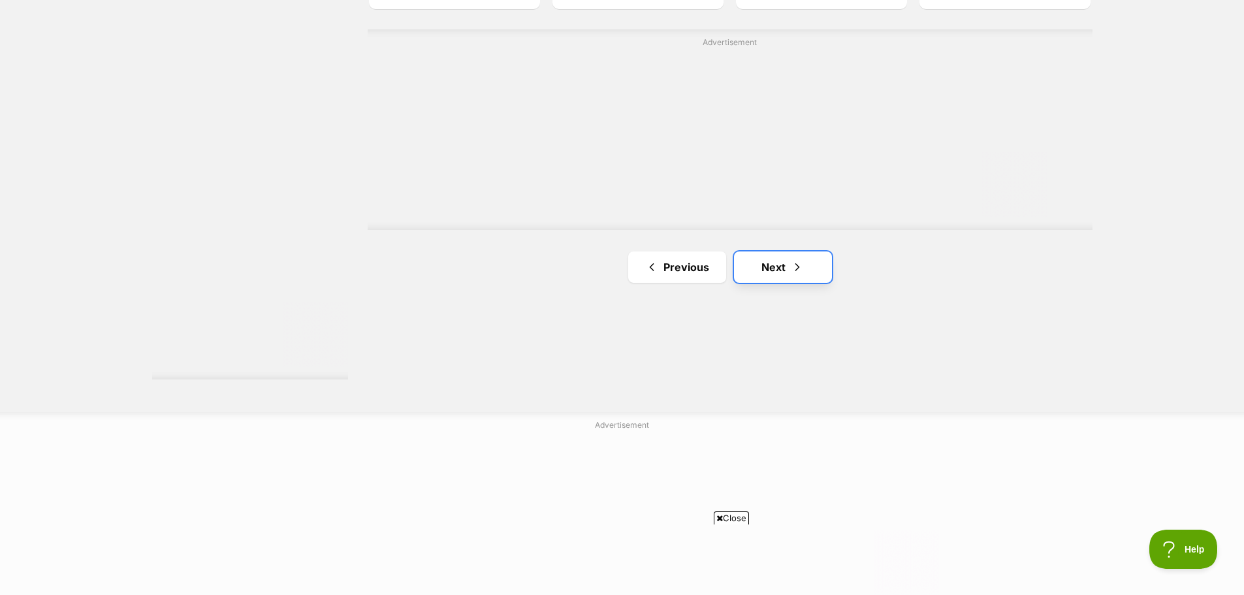
click at [805, 267] on link "Next" at bounding box center [783, 266] width 98 height 31
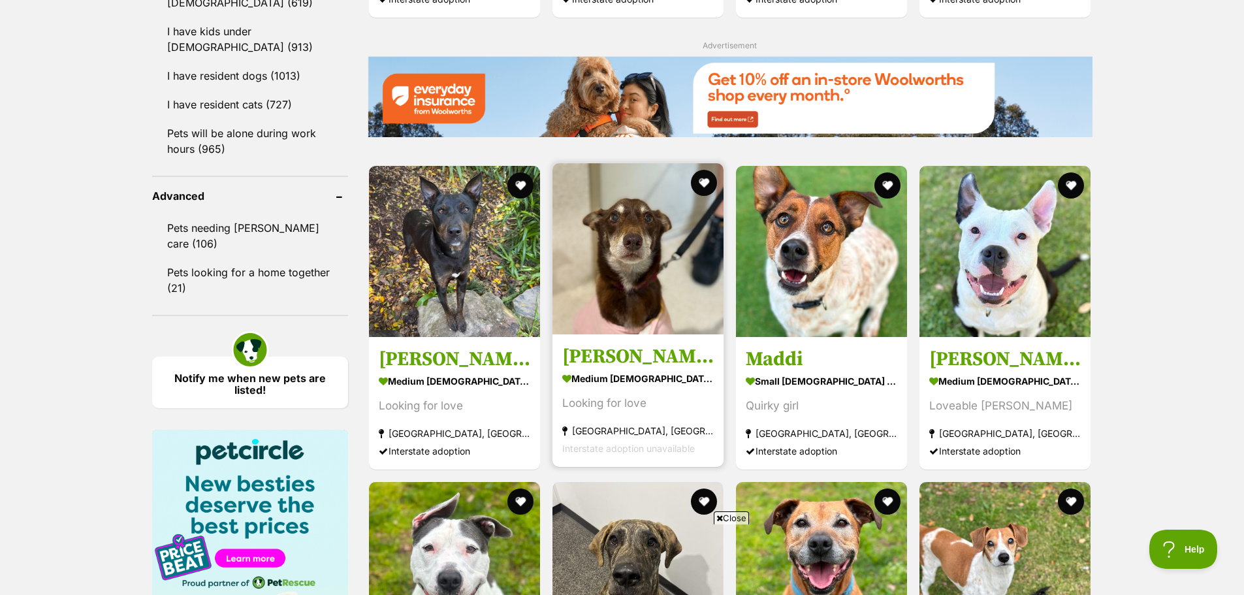
scroll to position [1567, 0]
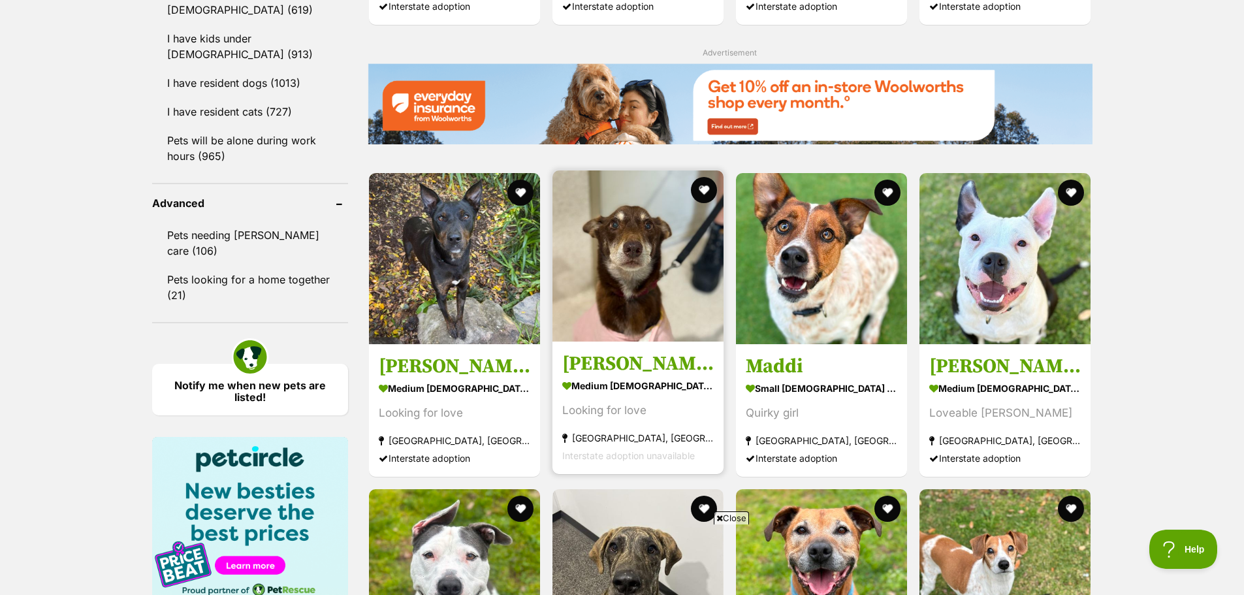
click at [638, 228] on img at bounding box center [637, 255] width 171 height 171
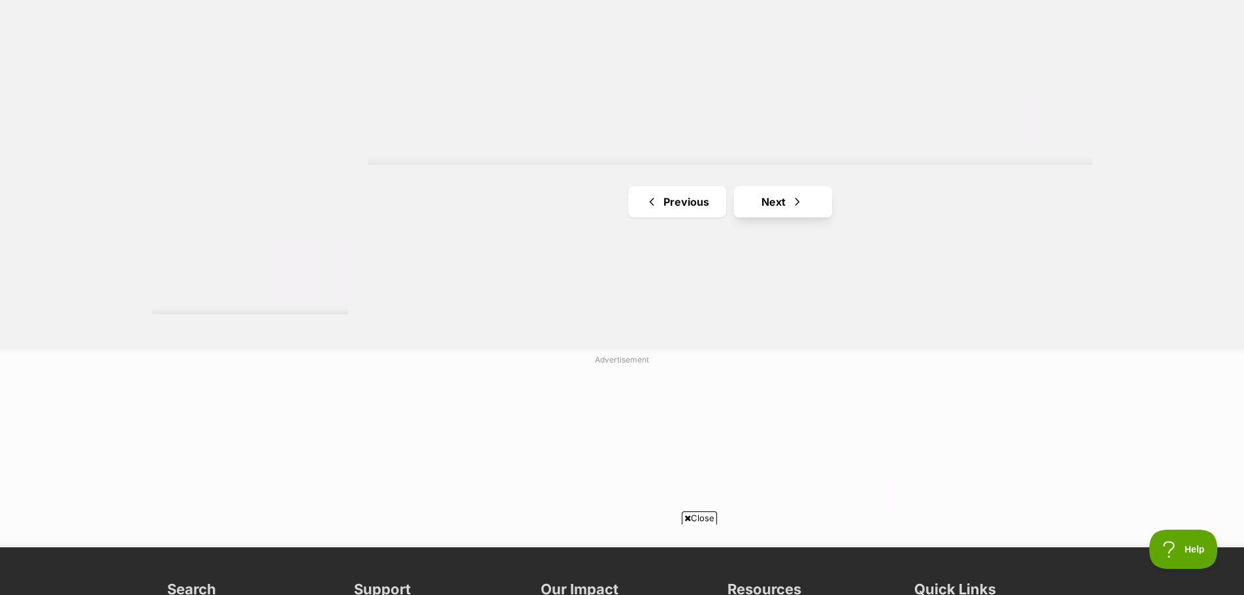
scroll to position [0, 0]
click at [777, 201] on link "Next" at bounding box center [783, 201] width 98 height 31
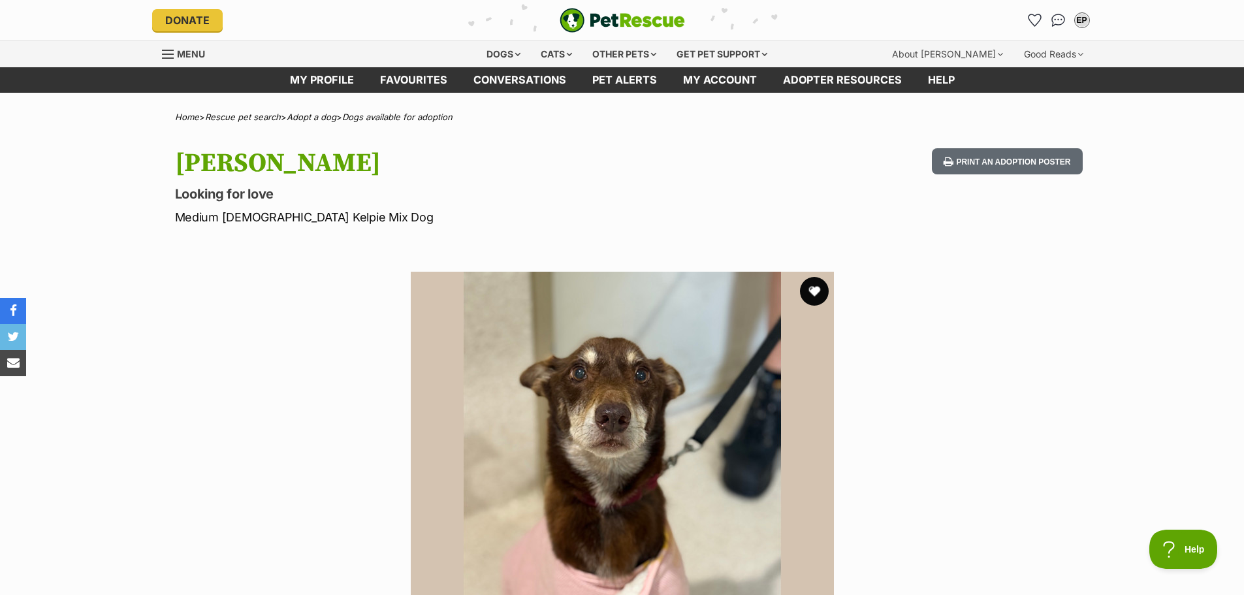
click at [811, 291] on button "favourite" at bounding box center [814, 291] width 29 height 29
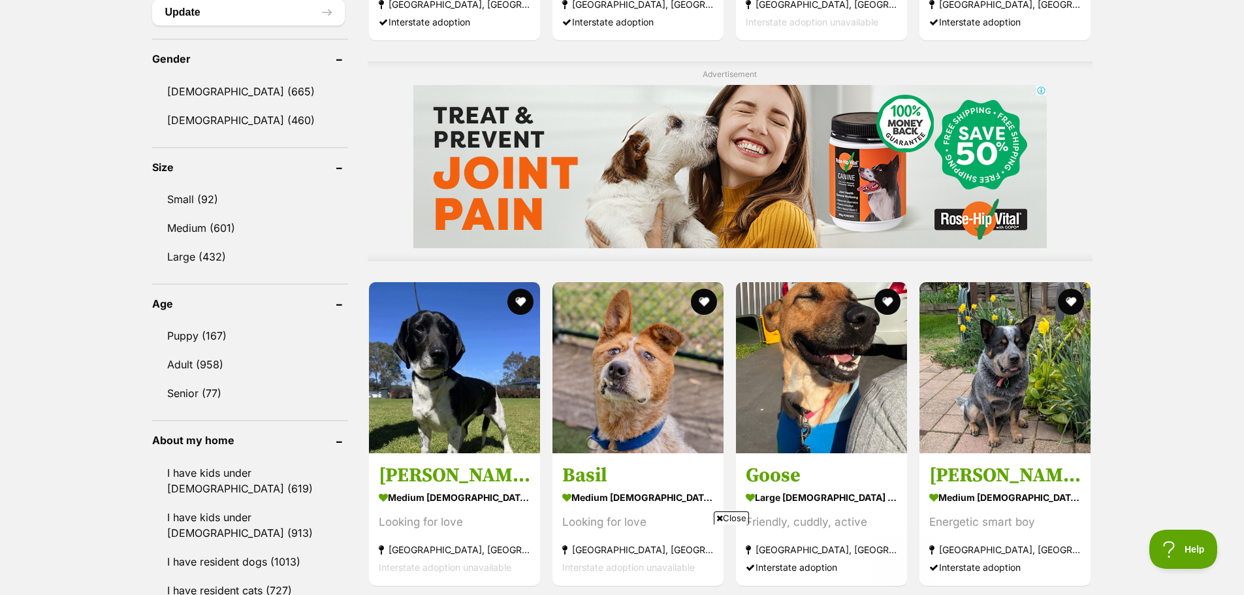
scroll to position [1110, 0]
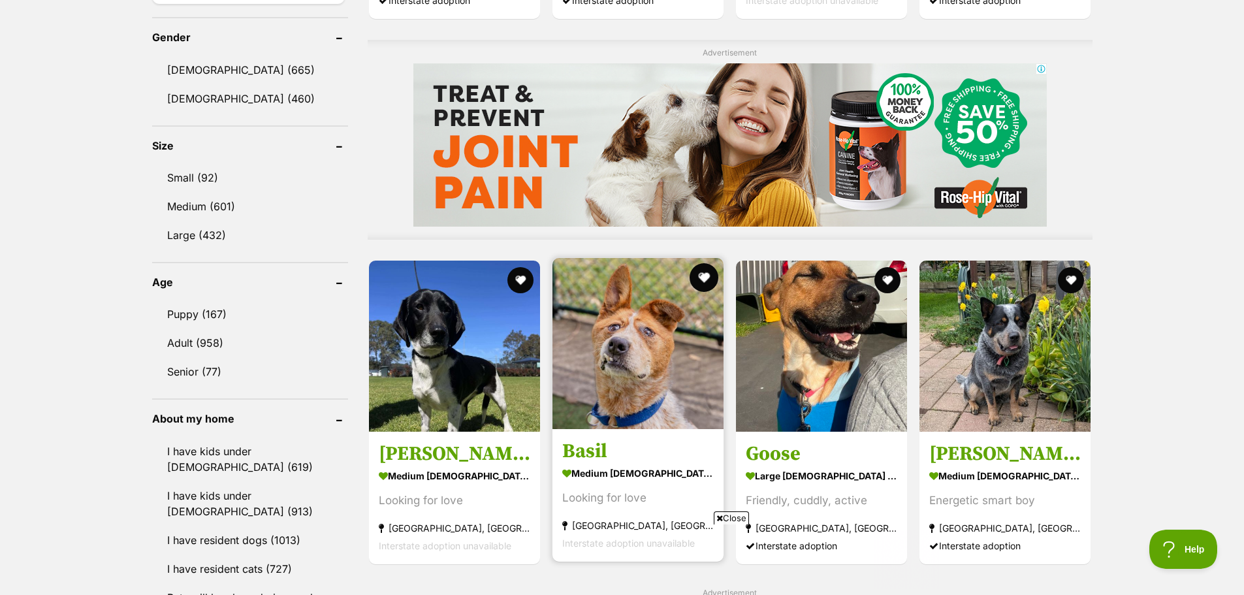
click at [703, 269] on button "favourite" at bounding box center [704, 277] width 29 height 29
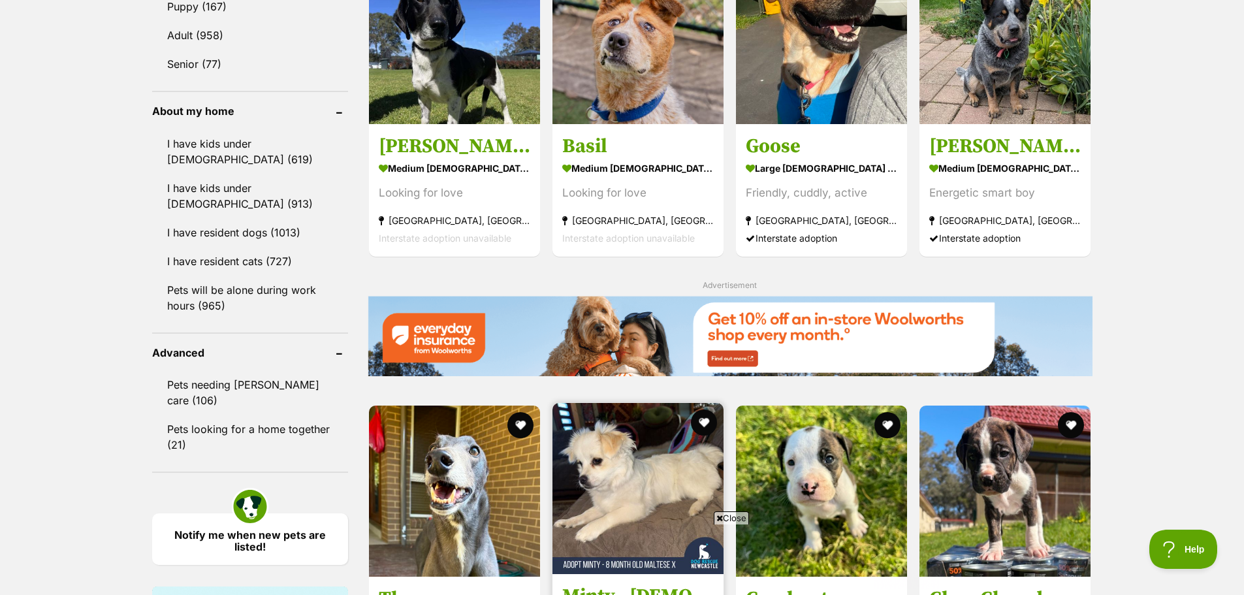
scroll to position [1306, 0]
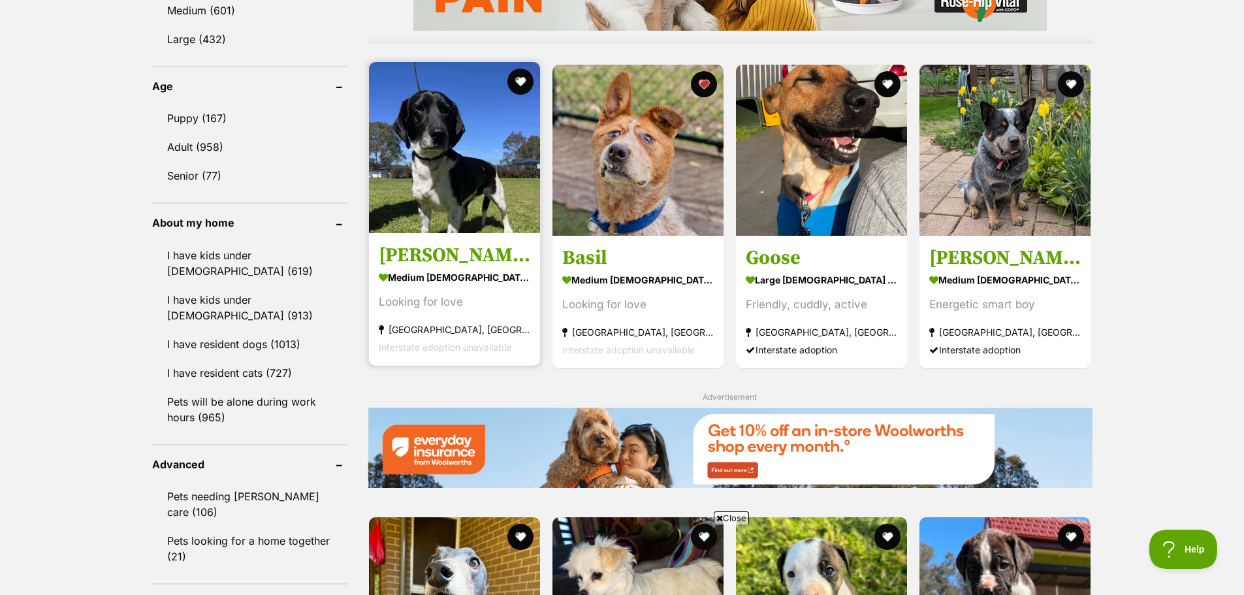
click at [446, 150] on img at bounding box center [454, 147] width 171 height 171
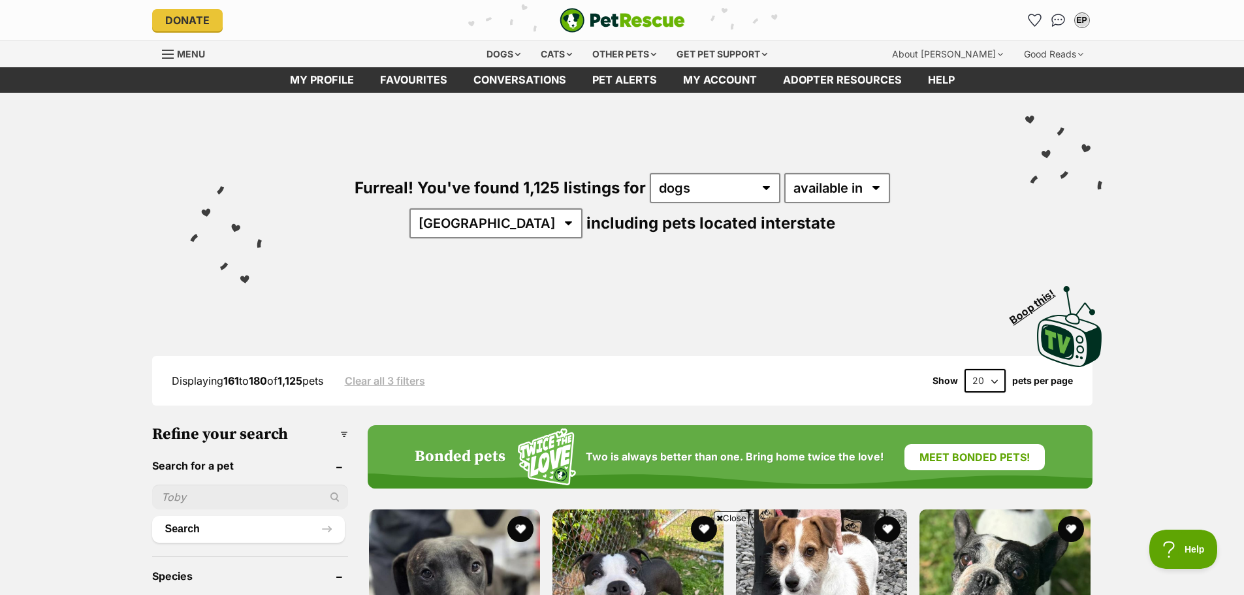
scroll to position [0, 0]
click at [699, 191] on select "any type of pet cats dogs other pets" at bounding box center [715, 188] width 131 height 30
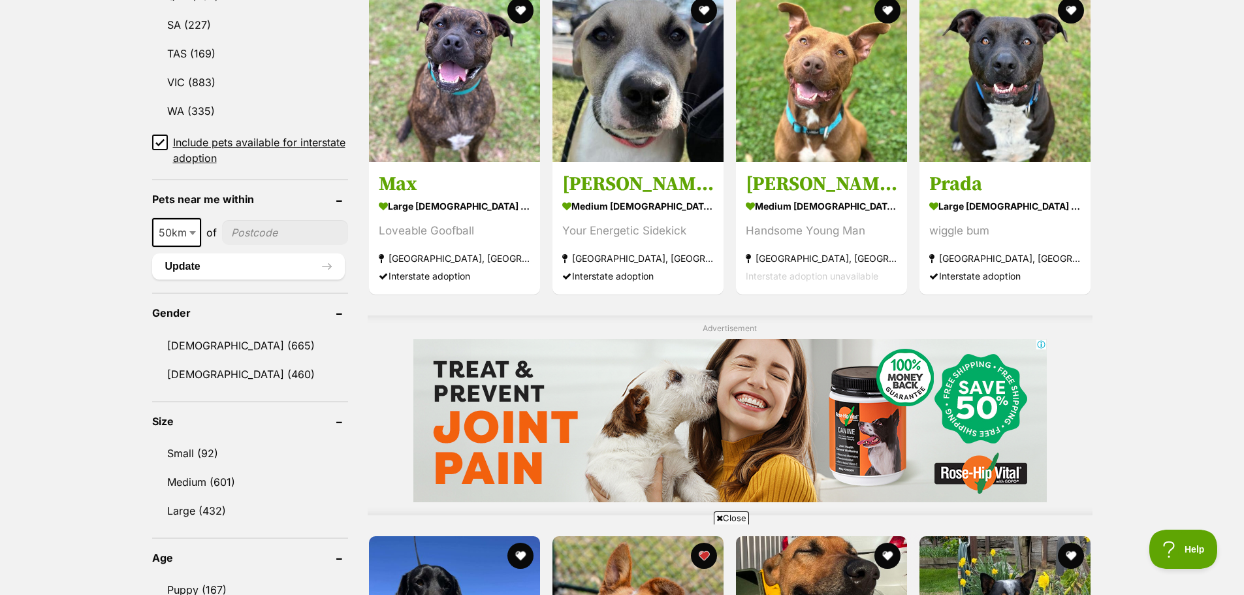
scroll to position [914, 0]
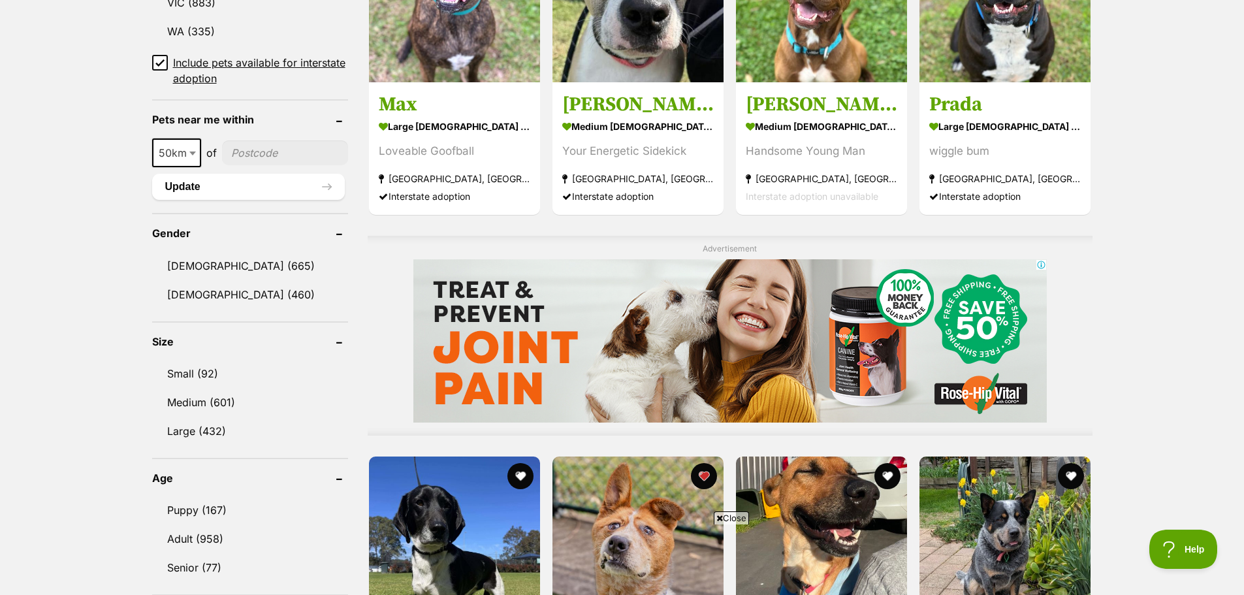
click at [285, 146] on input"] "postcode" at bounding box center [285, 152] width 126 height 25
type input"] "2756"
click at [291, 189] on button "Update" at bounding box center [248, 187] width 193 height 26
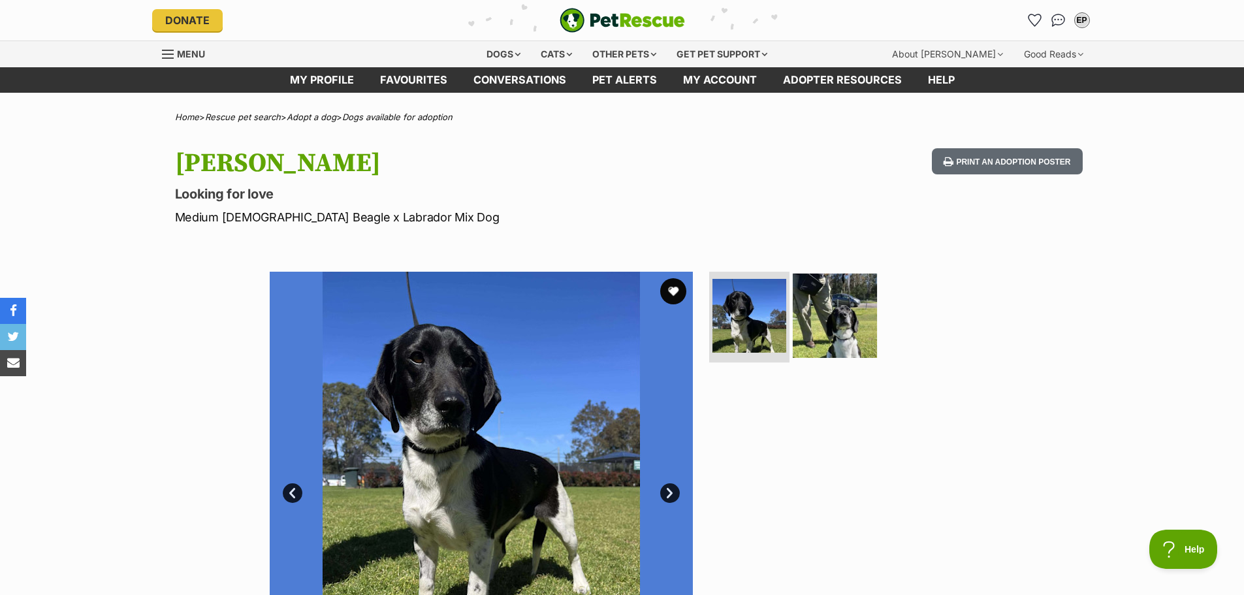
click at [846, 323] on img at bounding box center [835, 315] width 84 height 84
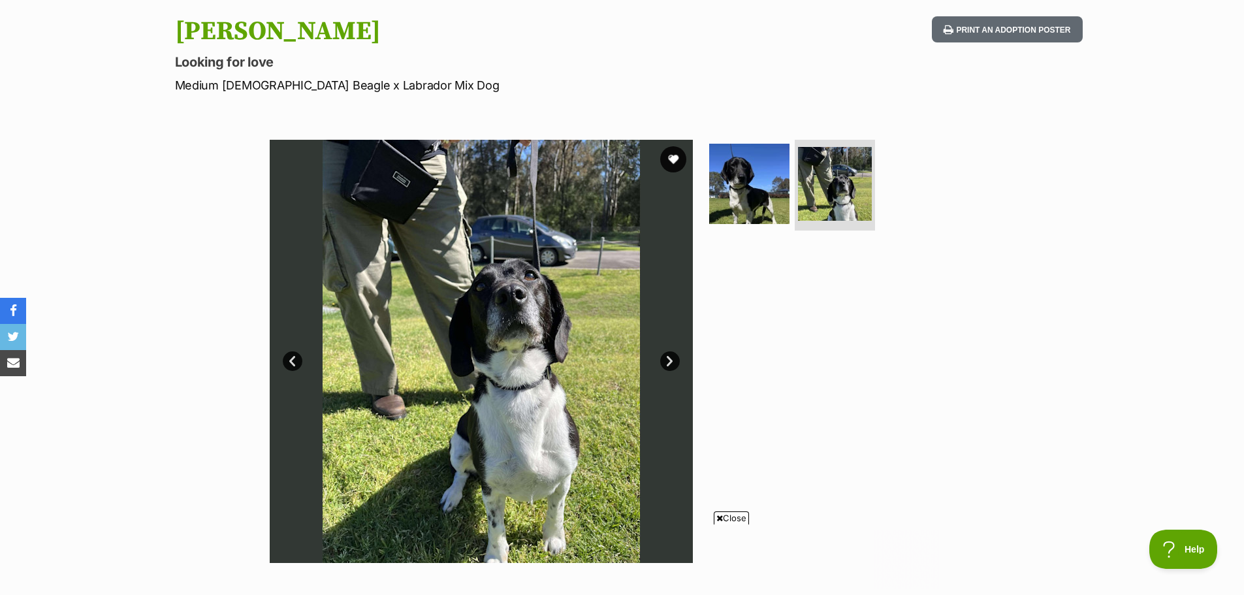
scroll to position [131, 0]
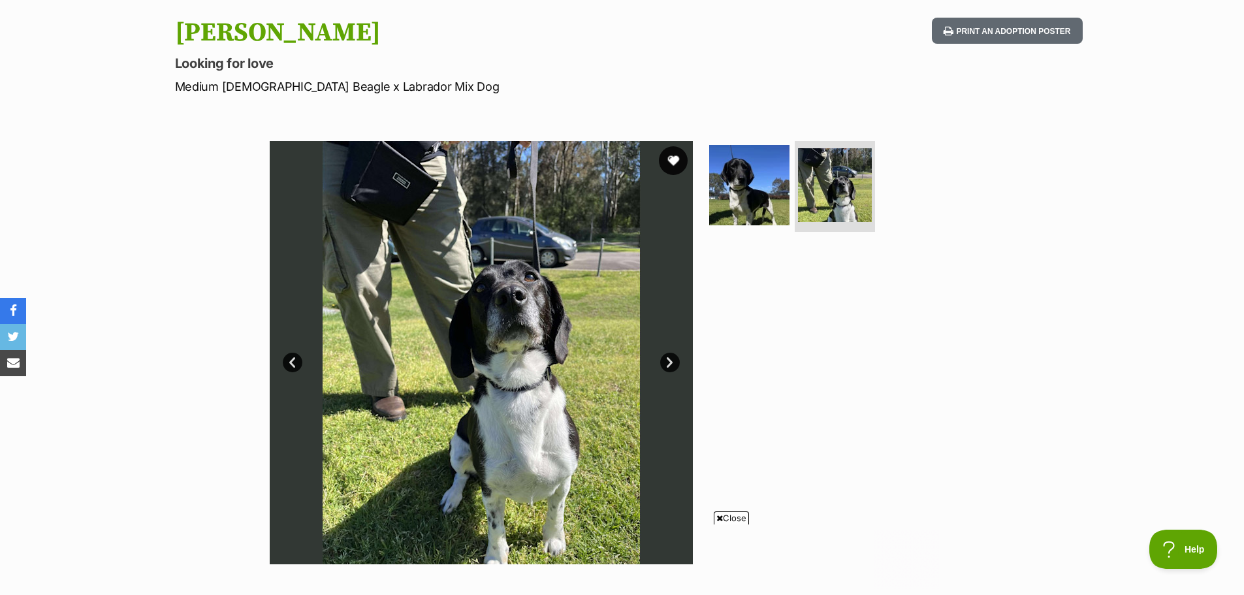
click at [673, 158] on button "favourite" at bounding box center [673, 160] width 29 height 29
